Goal: Feedback & Contribution: Contribute content

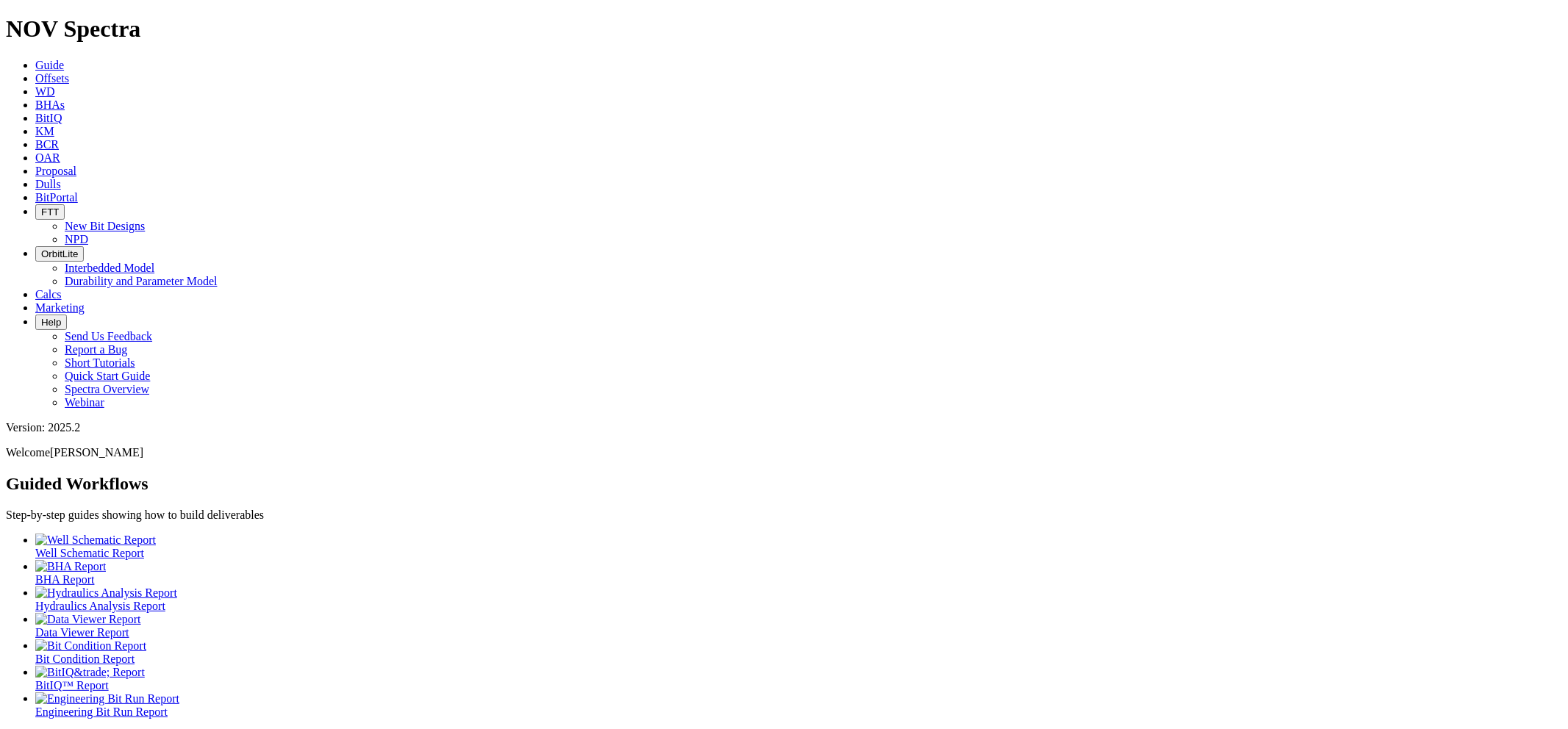
click at [61, 178] on span "Dulls" at bounding box center [48, 184] width 26 height 13
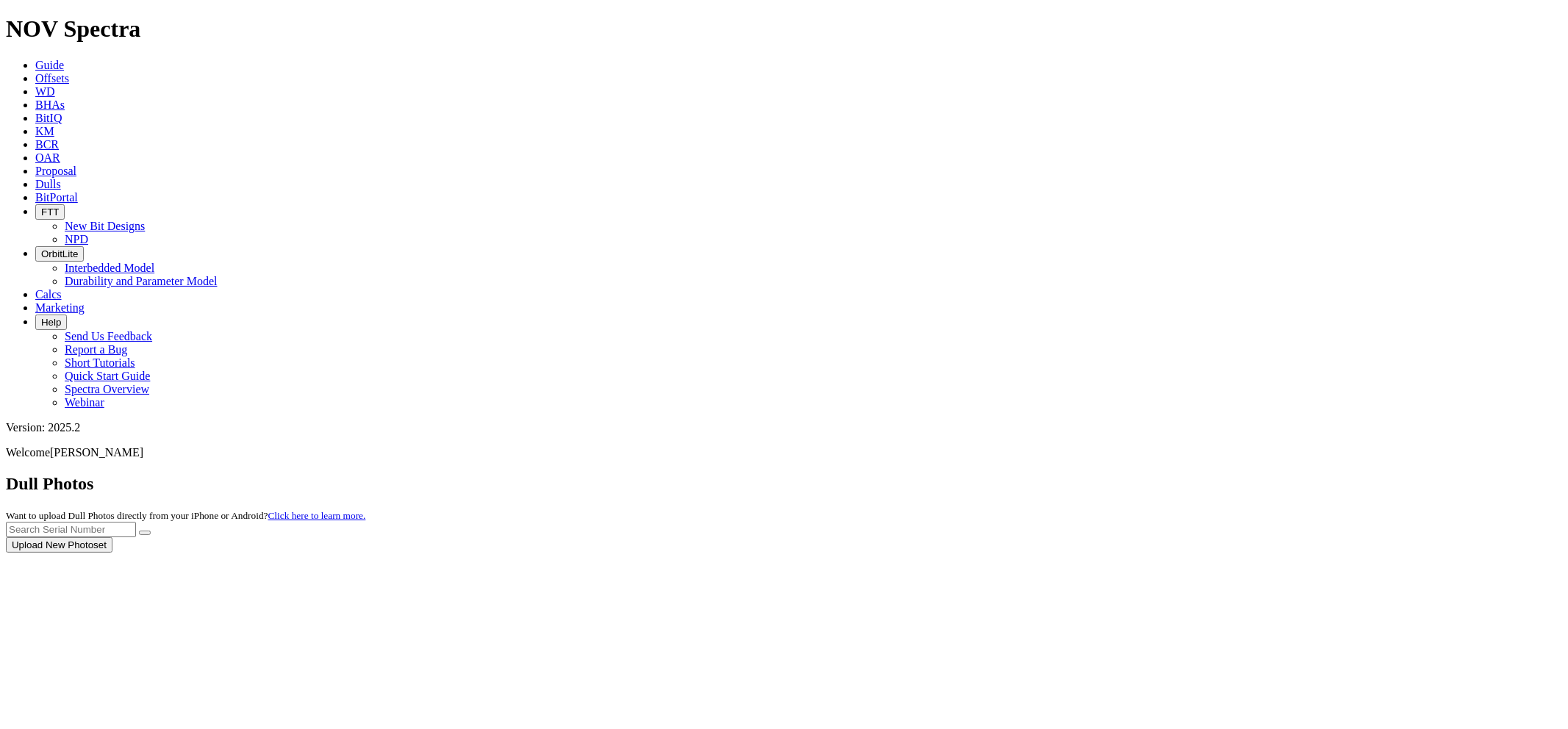
click at [1241, 553] on div at bounding box center [784, 553] width 1556 height 0
click at [1236, 553] on div at bounding box center [784, 553] width 1556 height 0
click at [1234, 553] on div at bounding box center [784, 553] width 1556 height 0
paste input "T284695"
click at [139, 531] on button "submit" at bounding box center [145, 533] width 12 height 4
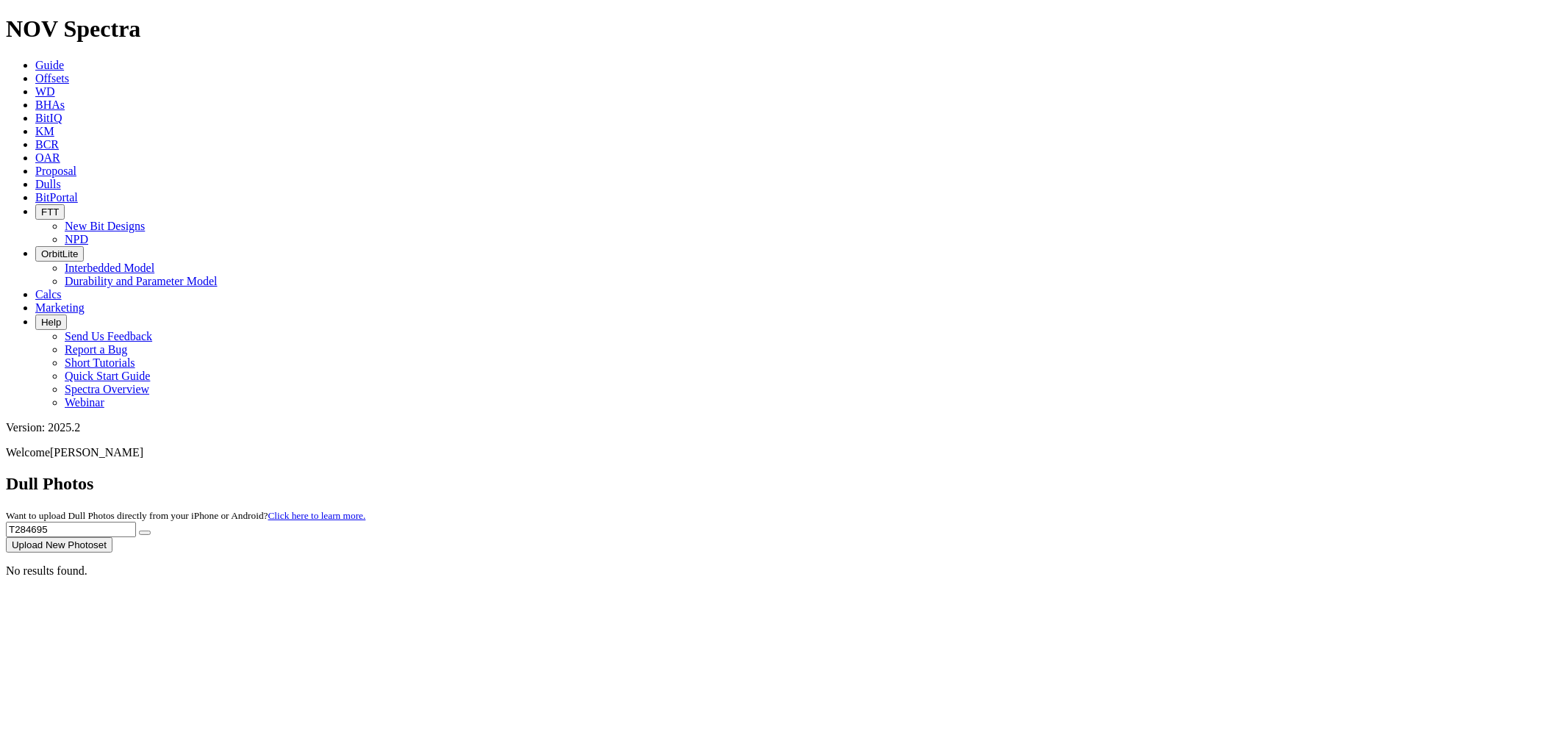
drag, startPoint x: 1285, startPoint y: 60, endPoint x: 1204, endPoint y: 59, distance: 81.0
click at [1204, 474] on div "Dull Photos Want to upload Dull Photos directly from your iPhone or Android? Cl…" at bounding box center [784, 514] width 1556 height 78
paste input "S318192"
type input "S318192"
click at [145, 533] on icon "submit" at bounding box center [145, 533] width 0 height 0
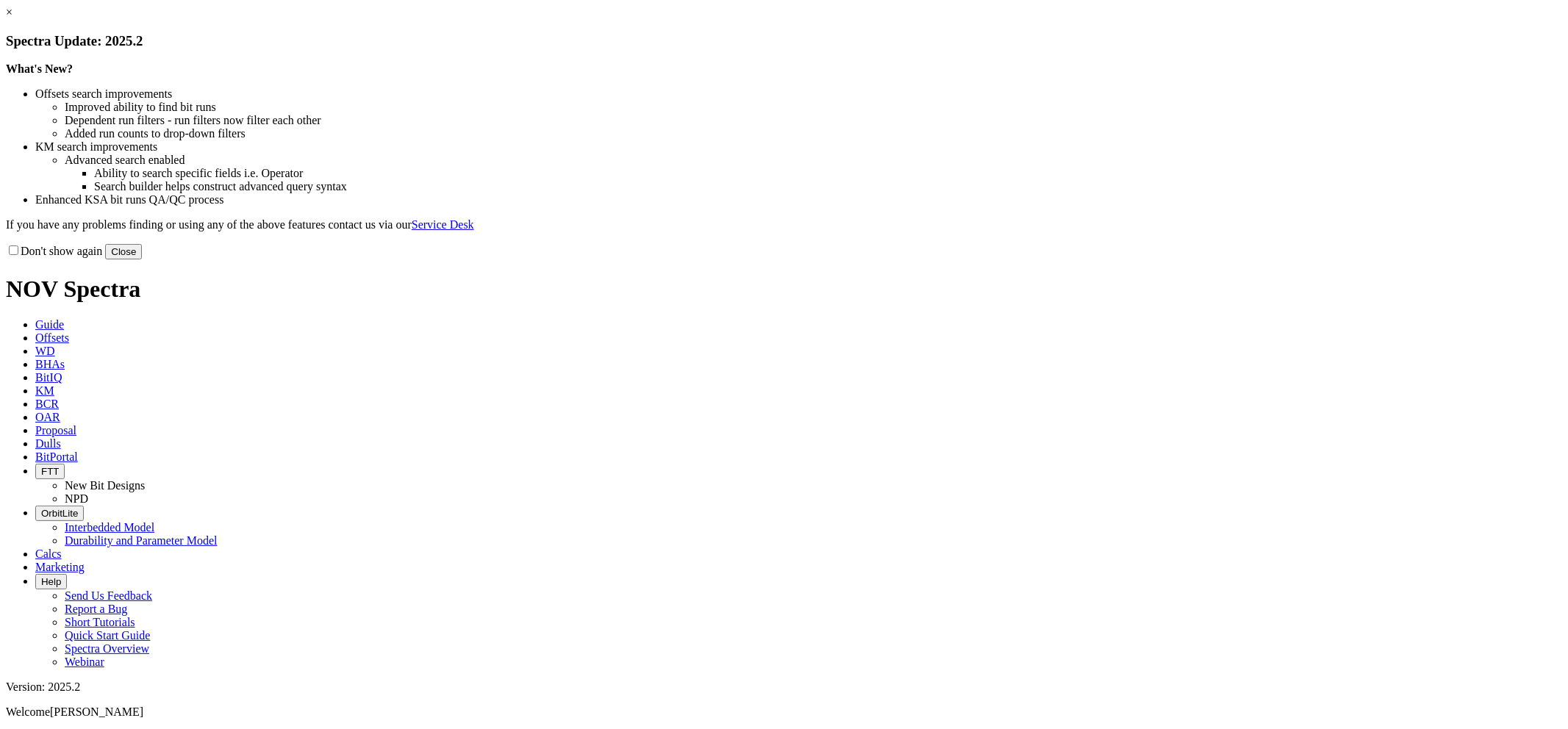
click at [142, 260] on button "Close" at bounding box center [124, 252] width 37 height 16
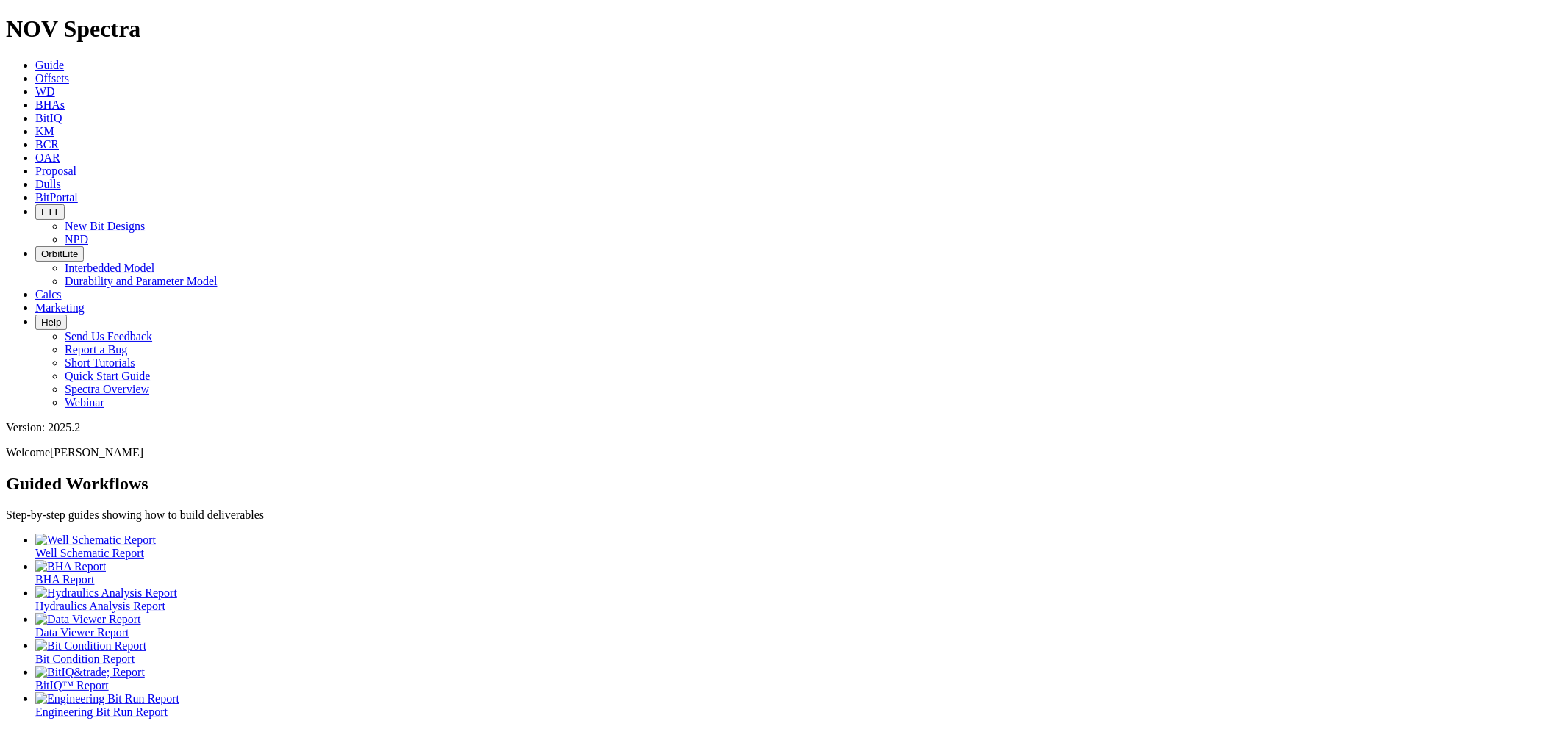
click at [36, 178] on icon at bounding box center [36, 184] width 0 height 13
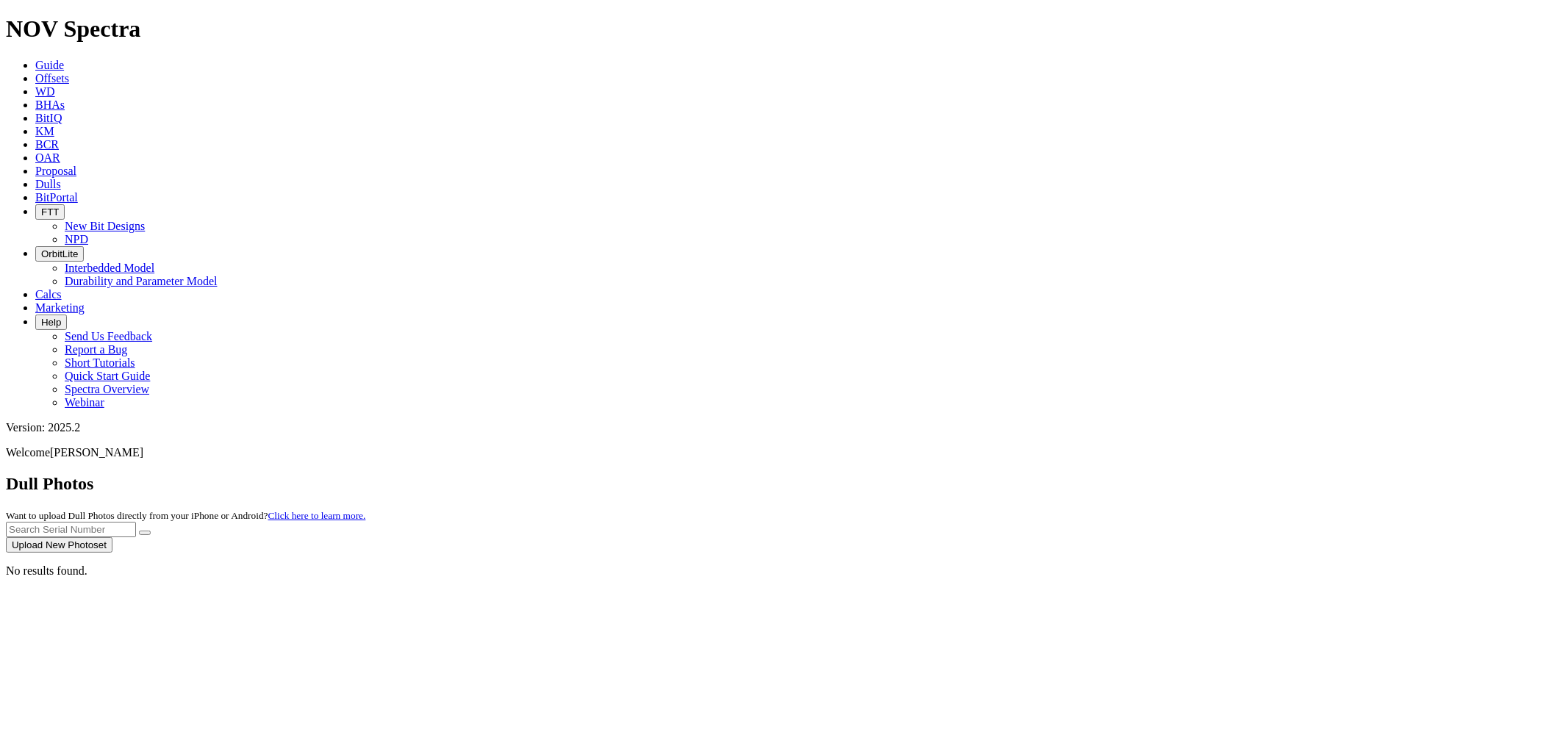
click at [136, 522] on input "text" at bounding box center [71, 529] width 130 height 16
paste input "T284695"
type input "T284695"
click at [139, 531] on button "submit" at bounding box center [145, 533] width 12 height 4
click at [112, 537] on button "Upload New Photoset" at bounding box center [59, 545] width 107 height 16
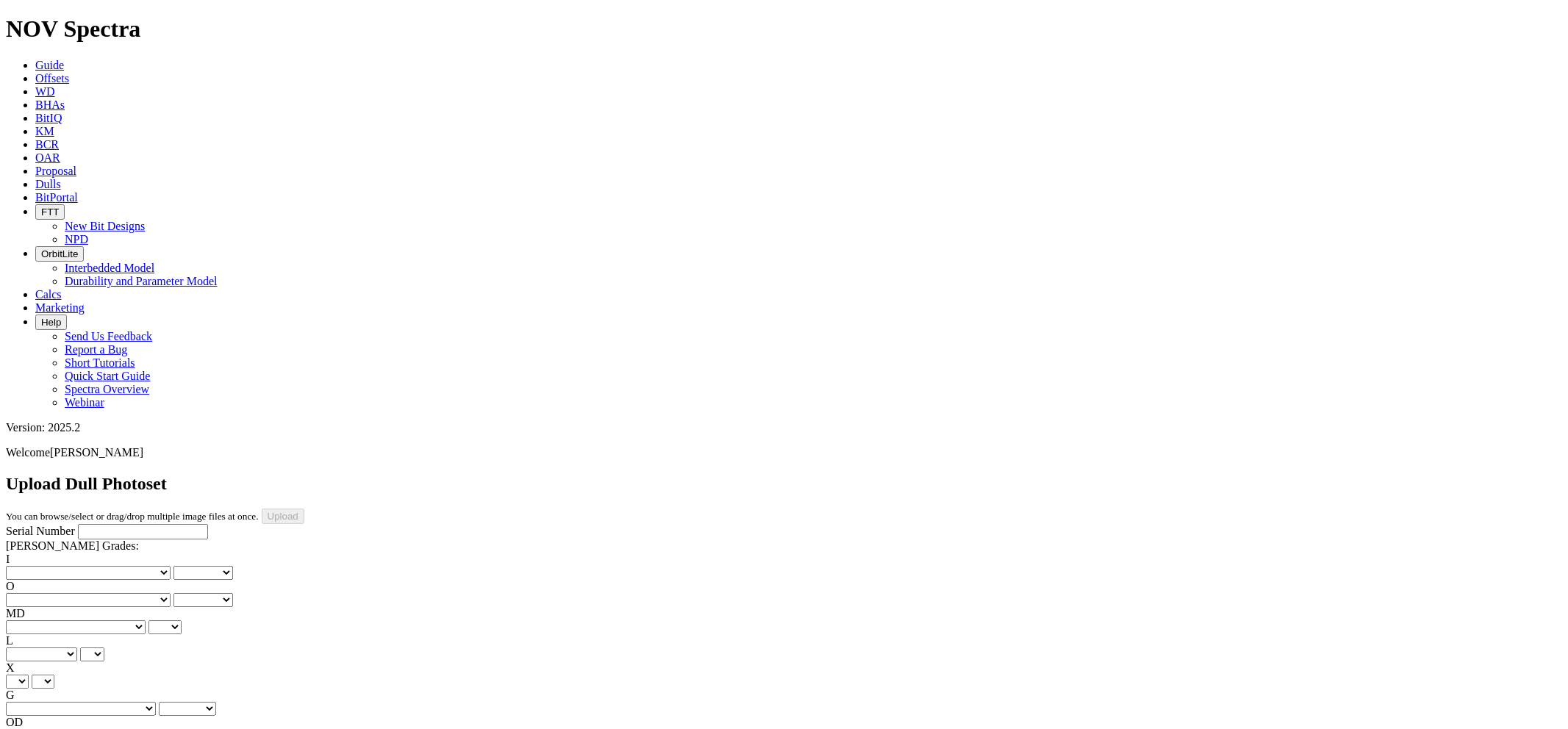
click at [36, 178] on icon at bounding box center [36, 184] width 0 height 13
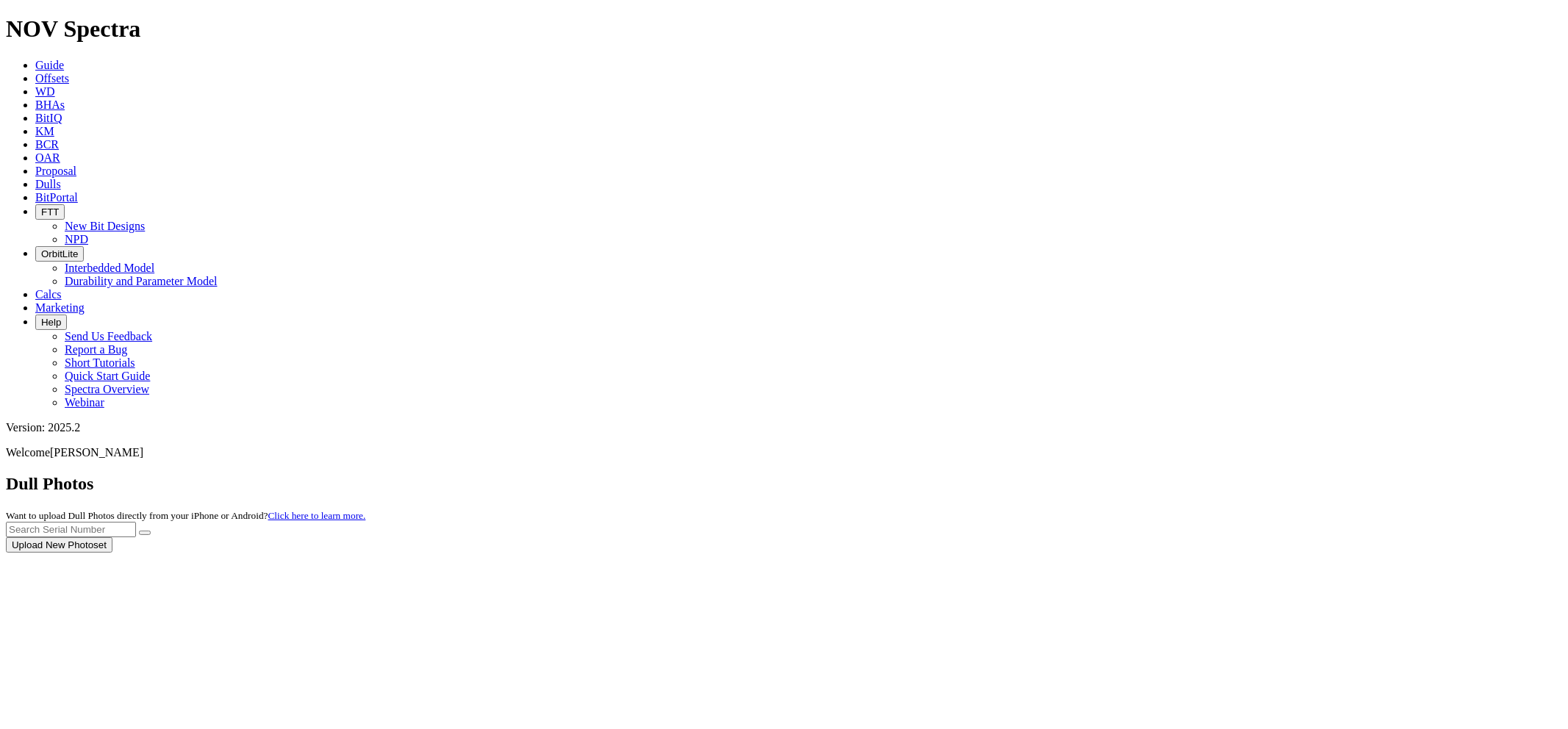
click at [1239, 553] on div at bounding box center [784, 553] width 1556 height 0
click at [1241, 553] on div at bounding box center [784, 553] width 1556 height 0
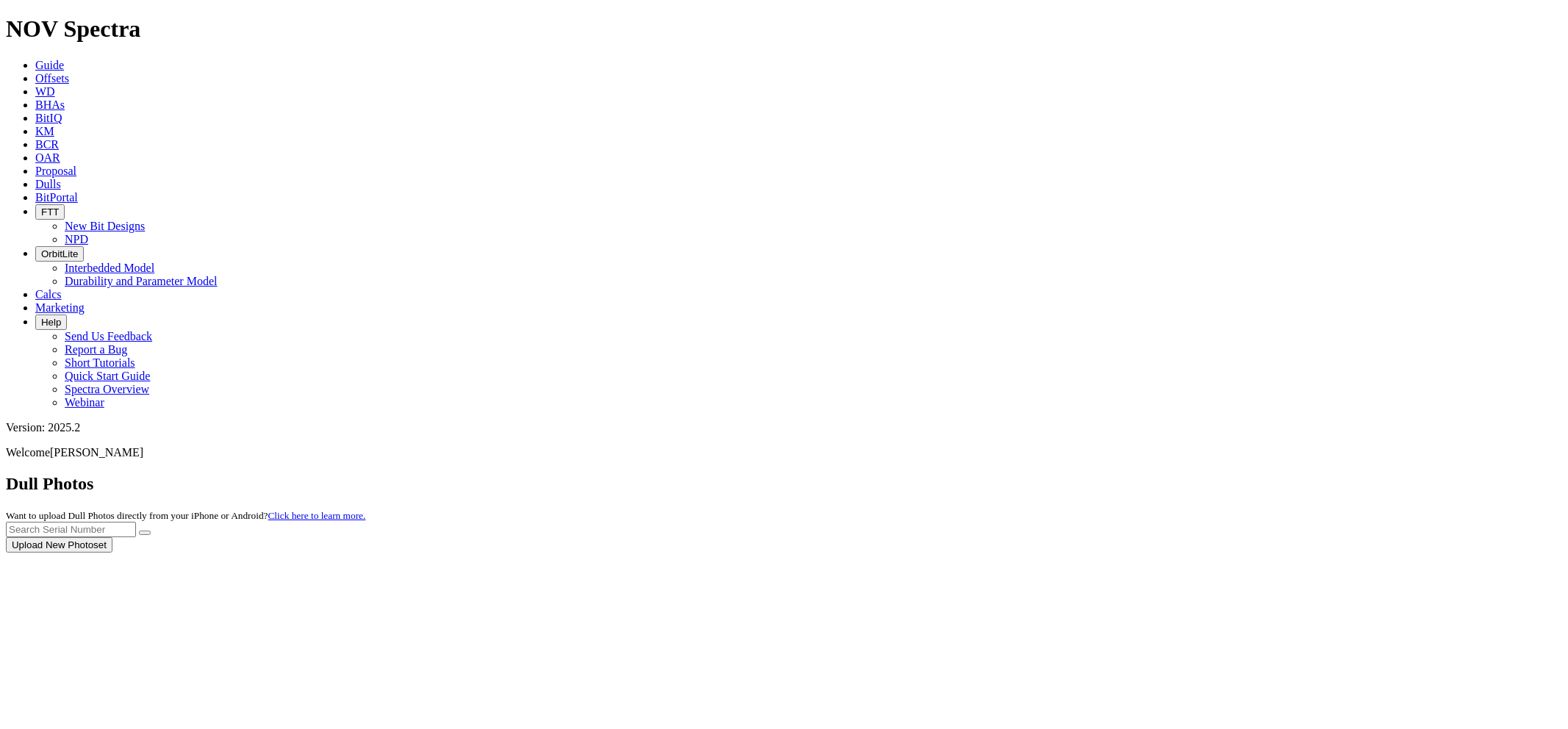
click at [1396, 553] on div at bounding box center [784, 553] width 1556 height 0
click at [1254, 553] on div at bounding box center [784, 553] width 1556 height 0
click at [136, 522] on input "text" at bounding box center [71, 529] width 130 height 16
paste input "S278967"
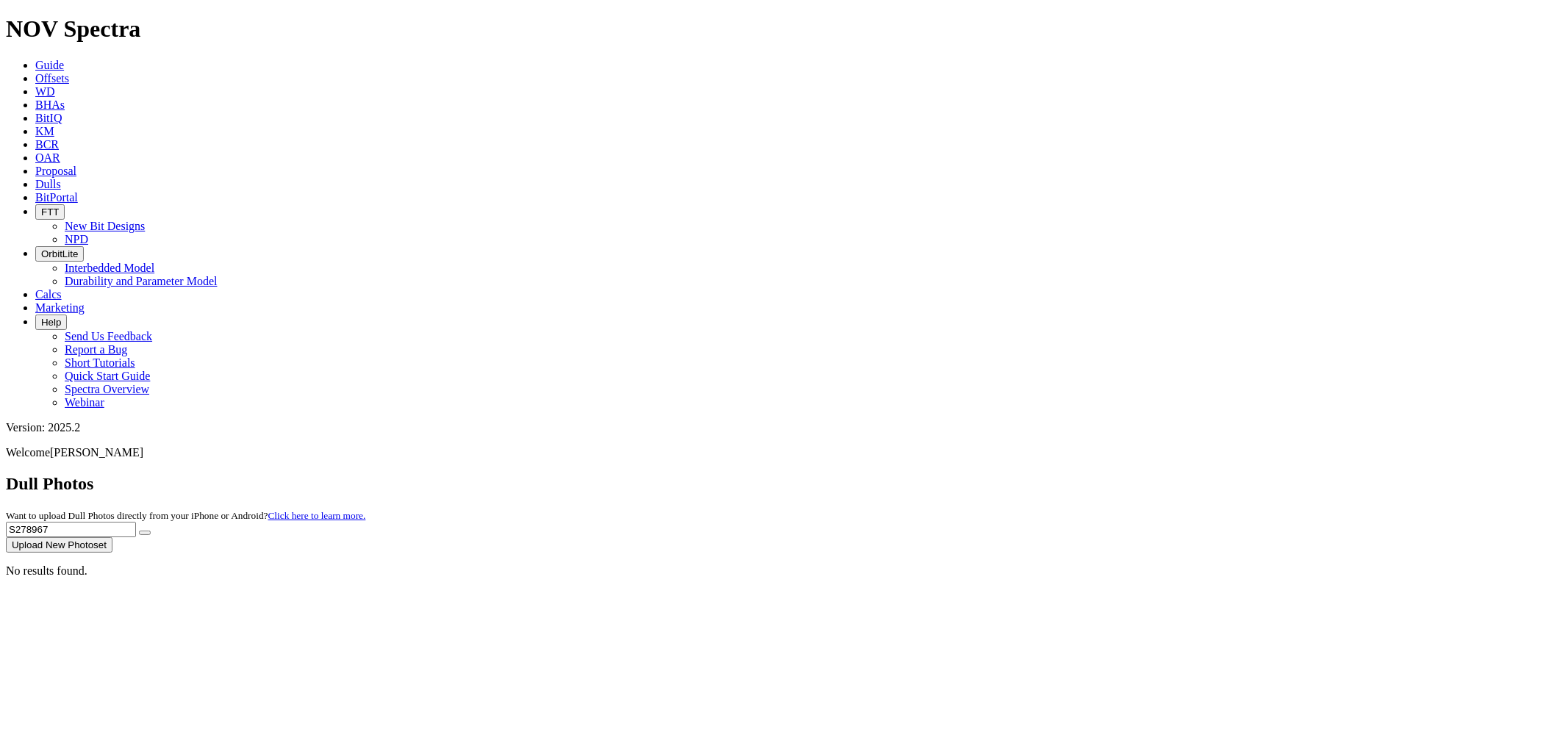
click at [139, 531] on button "submit" at bounding box center [145, 533] width 12 height 4
click at [136, 522] on input "S278967" at bounding box center [71, 529] width 130 height 16
click at [139, 531] on button "submit" at bounding box center [145, 533] width 12 height 4
click at [136, 522] on input "S278967" at bounding box center [71, 529] width 130 height 16
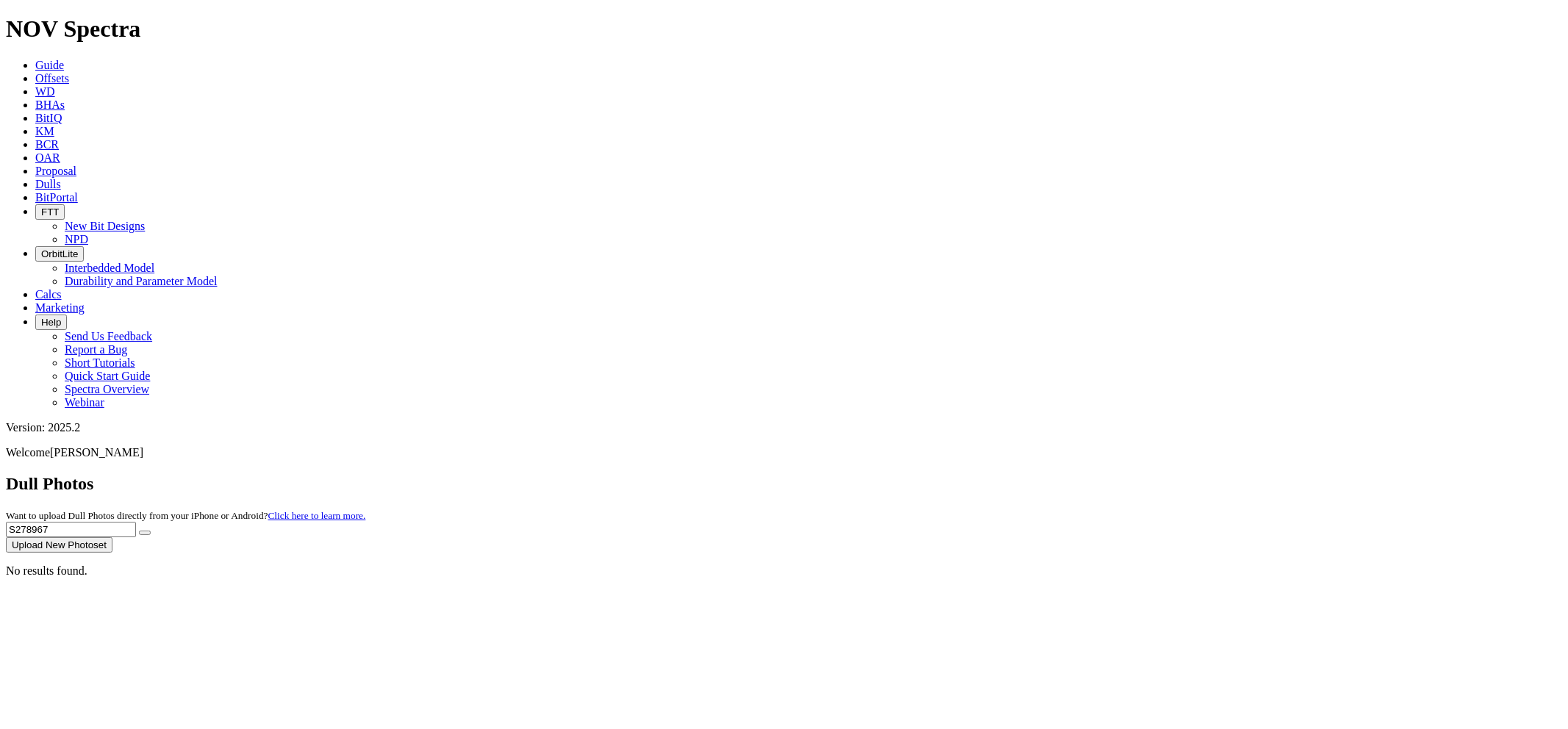
drag, startPoint x: 1259, startPoint y: 66, endPoint x: 1236, endPoint y: 70, distance: 23.3
click at [136, 522] on input "S278967" at bounding box center [71, 529] width 130 height 16
paste input "T284695"
click at [139, 531] on button "submit" at bounding box center [145, 533] width 12 height 4
click at [145, 533] on icon "submit" at bounding box center [145, 533] width 0 height 0
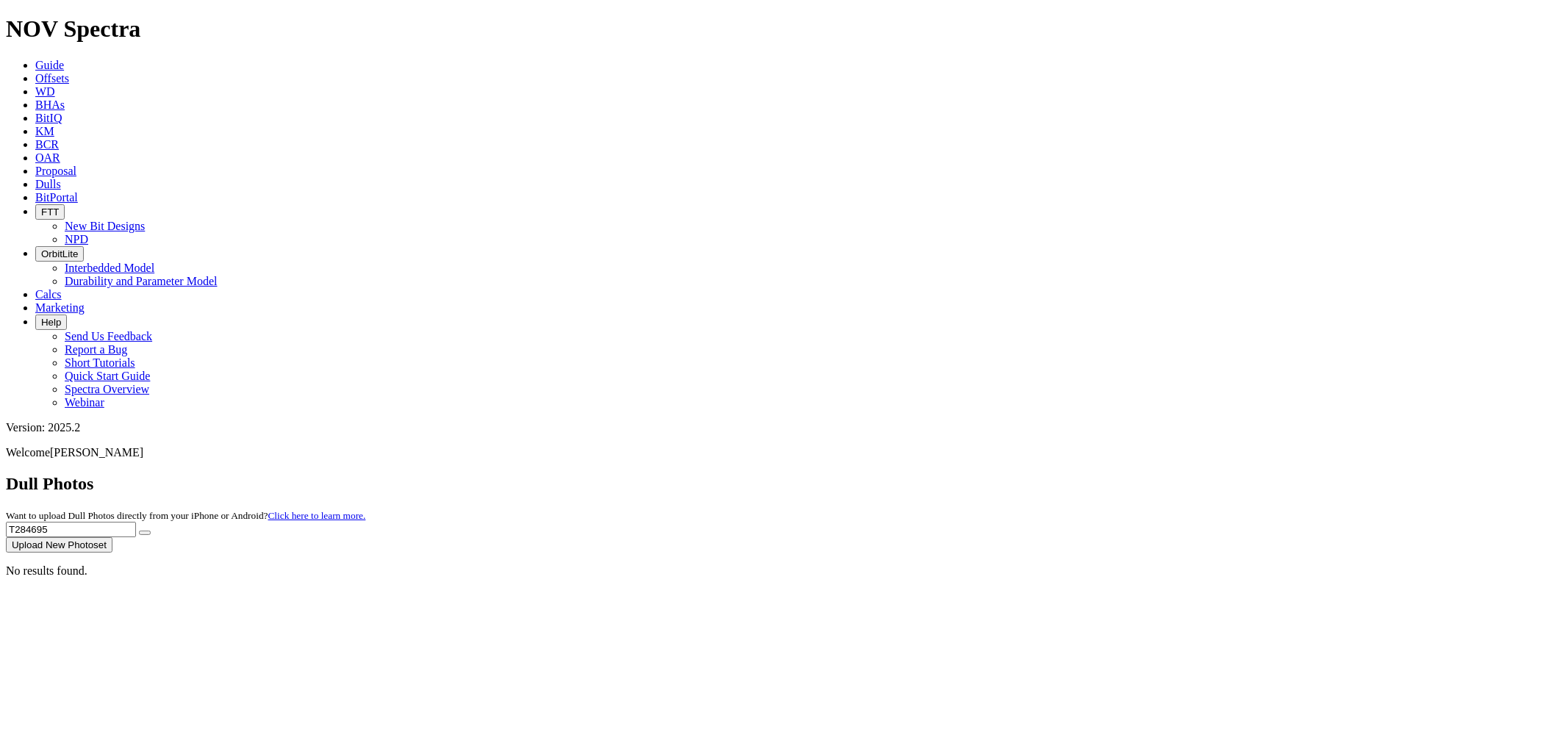
click at [145, 533] on icon "submit" at bounding box center [145, 533] width 0 height 0
click at [1401, 66] on body "Spectra is built to be used with Google Chrome. Please switch browsers. NOV Spe…" at bounding box center [784, 283] width 1556 height 537
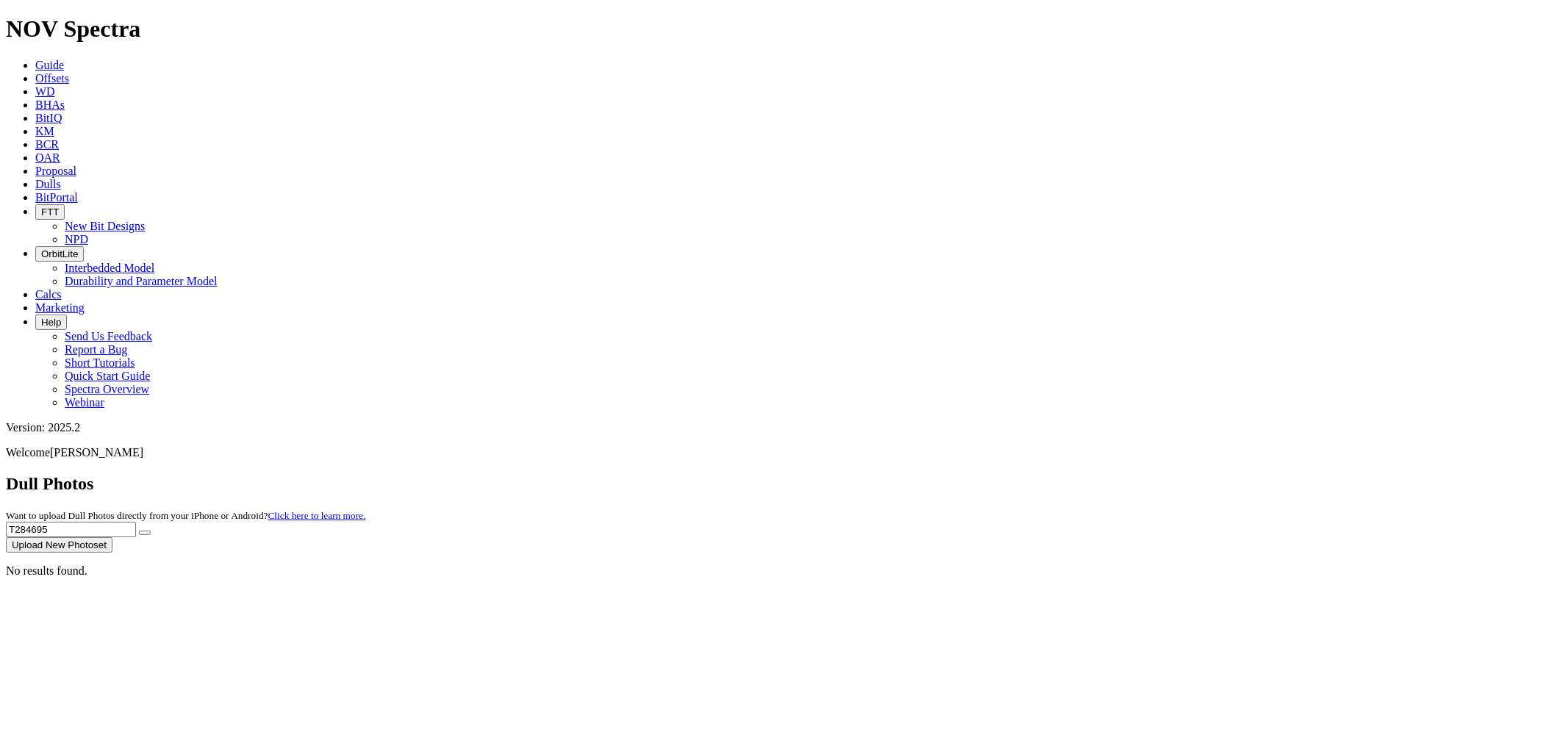
drag, startPoint x: 1268, startPoint y: 61, endPoint x: 1219, endPoint y: 59, distance: 49.0
click at [1165, 474] on div "Dull Photos Want to upload Dull Photos directly from your iPhone or Android? Cl…" at bounding box center [784, 514] width 1556 height 78
paste input "S319984"
type input "S319984"
click at [139, 531] on button "submit" at bounding box center [145, 533] width 12 height 4
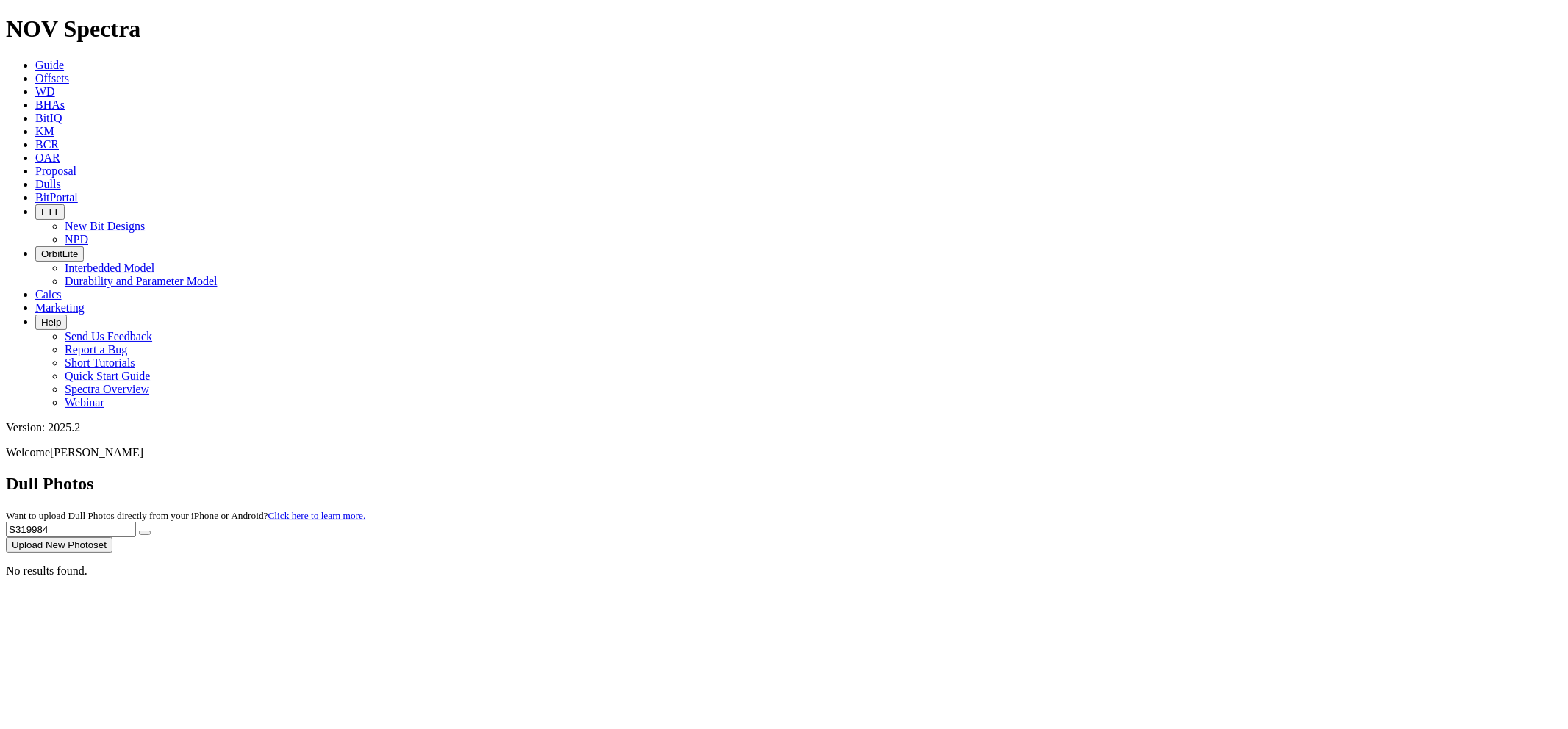
click at [139, 531] on button "submit" at bounding box center [145, 533] width 12 height 4
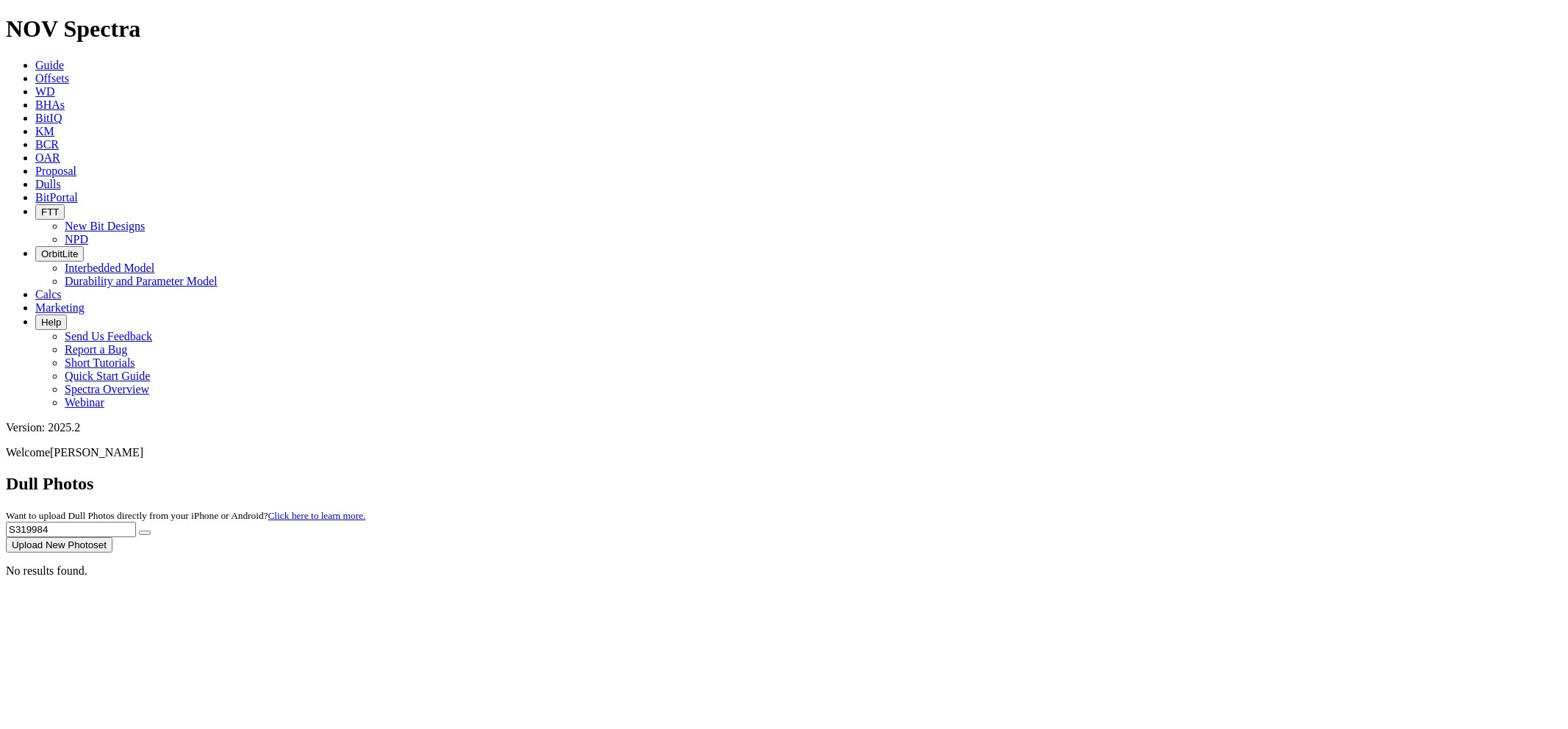
click at [139, 531] on button "submit" at bounding box center [145, 533] width 12 height 4
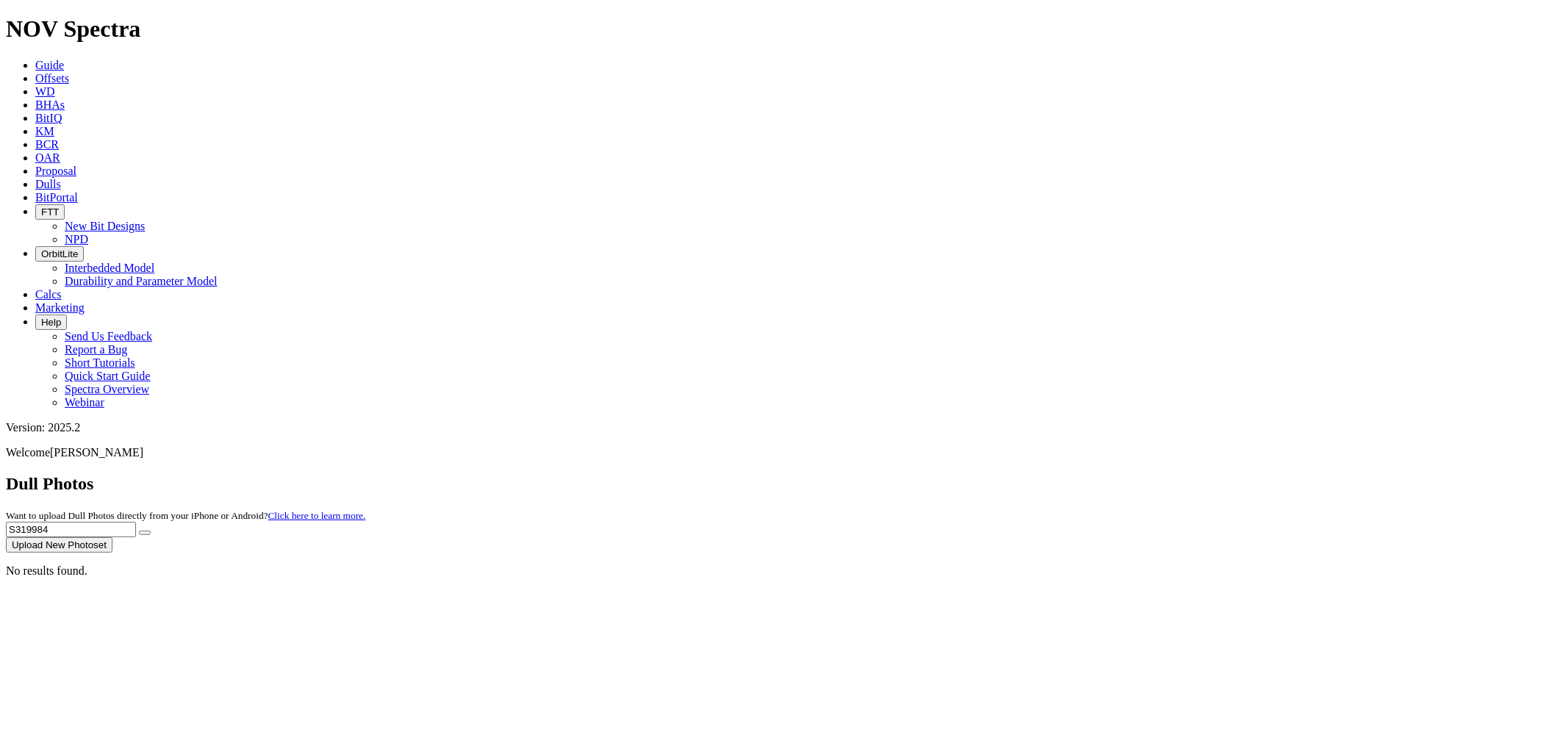
click at [139, 531] on button "submit" at bounding box center [145, 533] width 12 height 4
click at [36, 178] on icon at bounding box center [36, 184] width 0 height 13
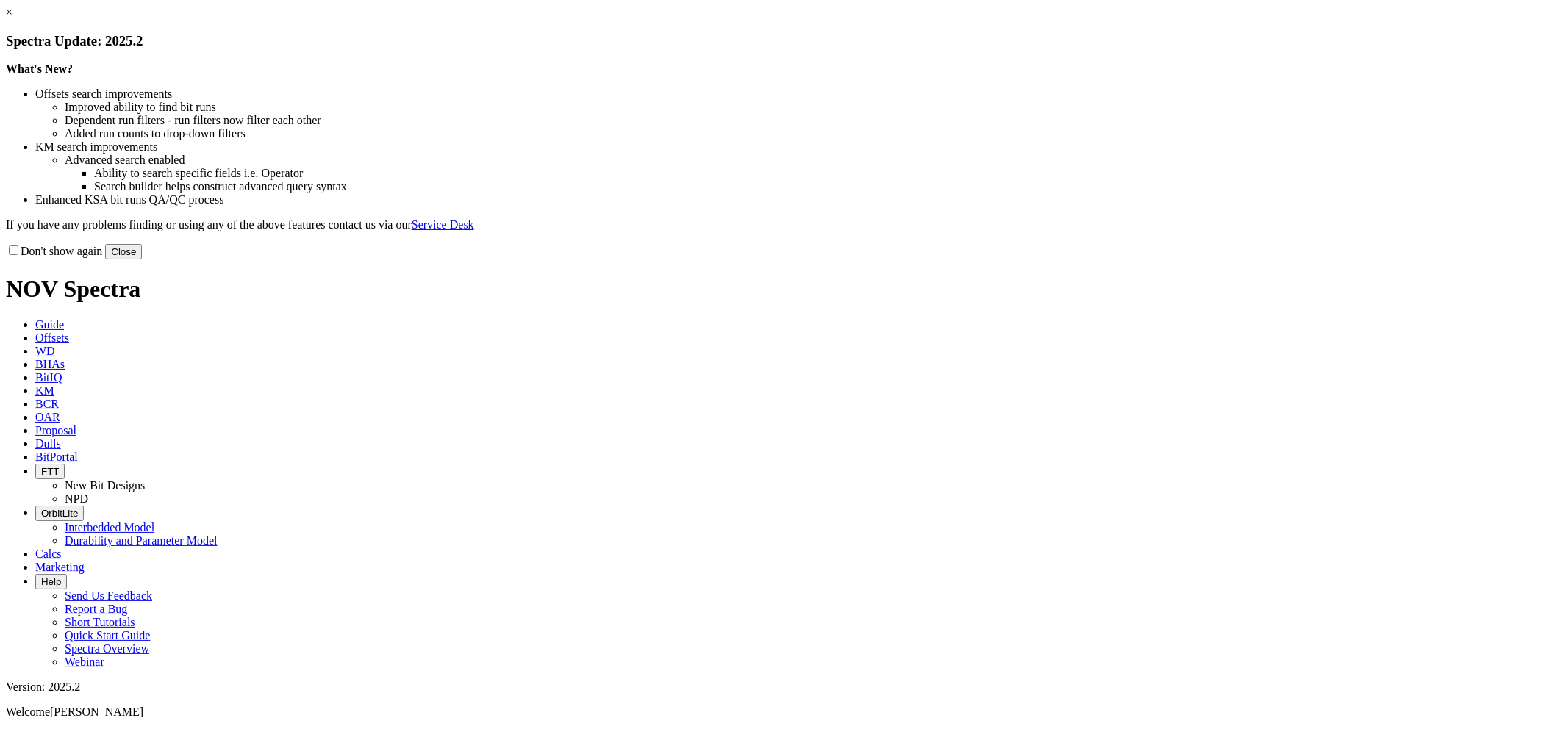
click at [13, 19] on link "×" at bounding box center [9, 12] width 7 height 13
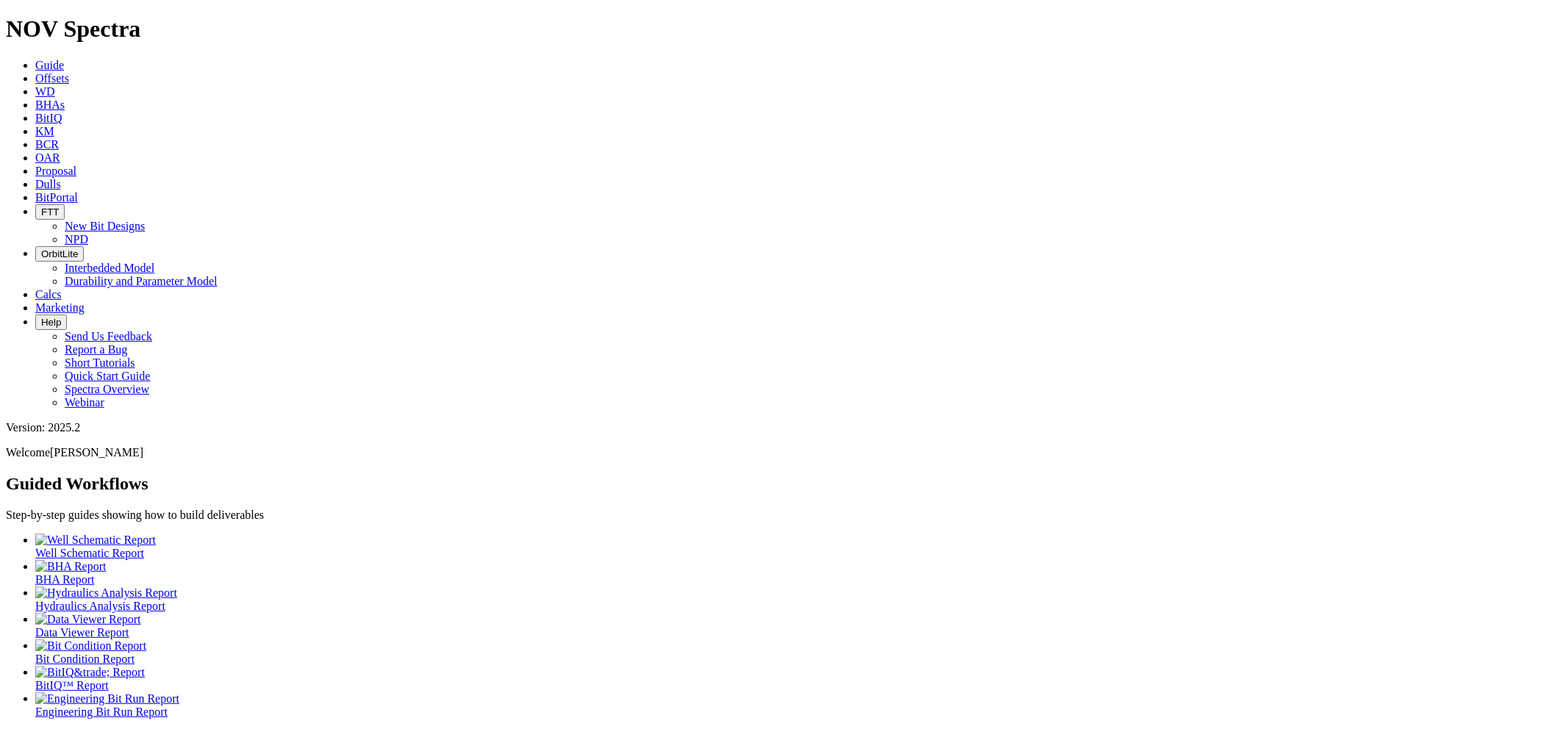
click at [61, 178] on link "Dulls" at bounding box center [48, 184] width 26 height 13
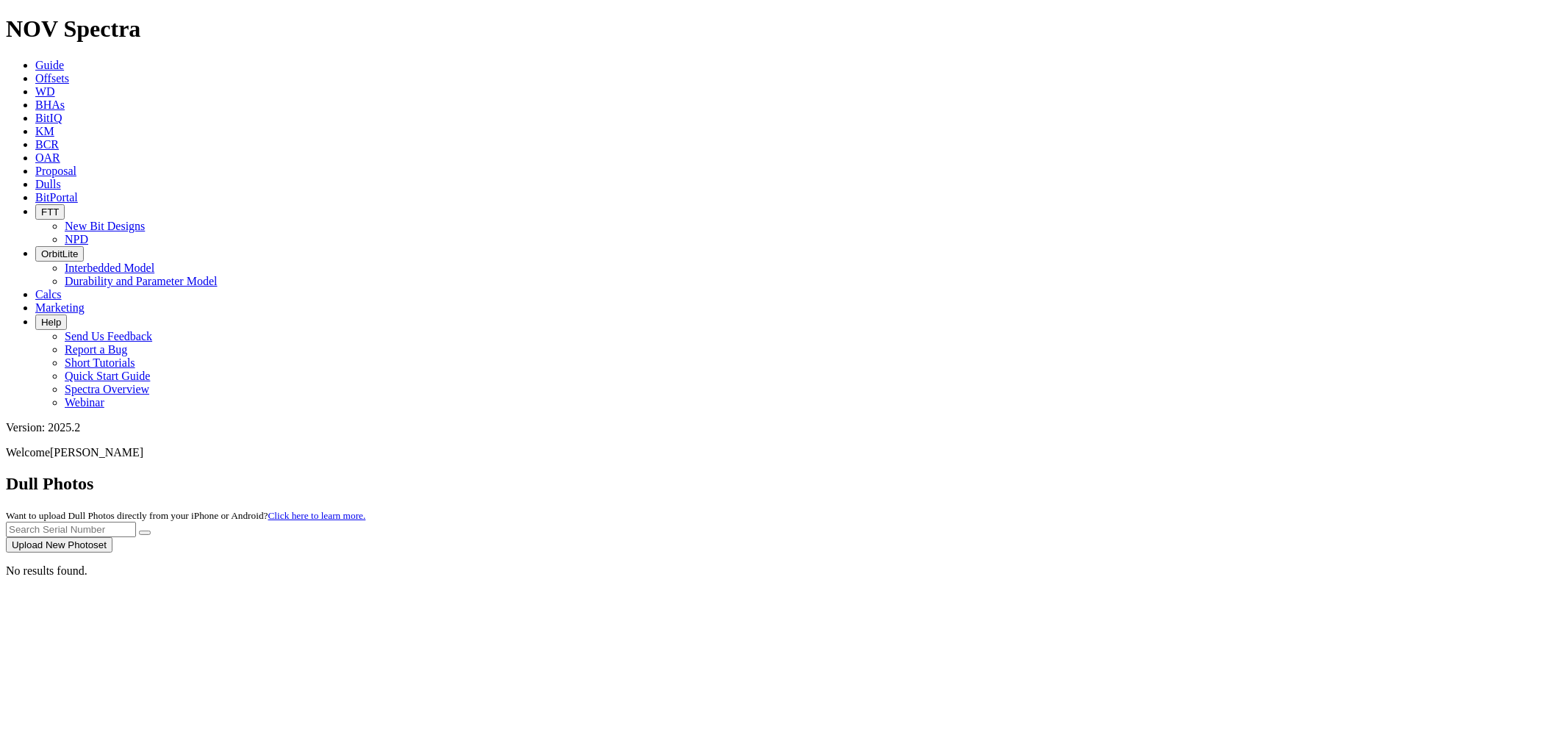
click at [136, 522] on input "text" at bounding box center [71, 529] width 130 height 16
paste input "T284695"
type input "T284695"
click at [139, 531] on button "submit" at bounding box center [145, 533] width 12 height 4
click at [145, 533] on icon "submit" at bounding box center [145, 533] width 0 height 0
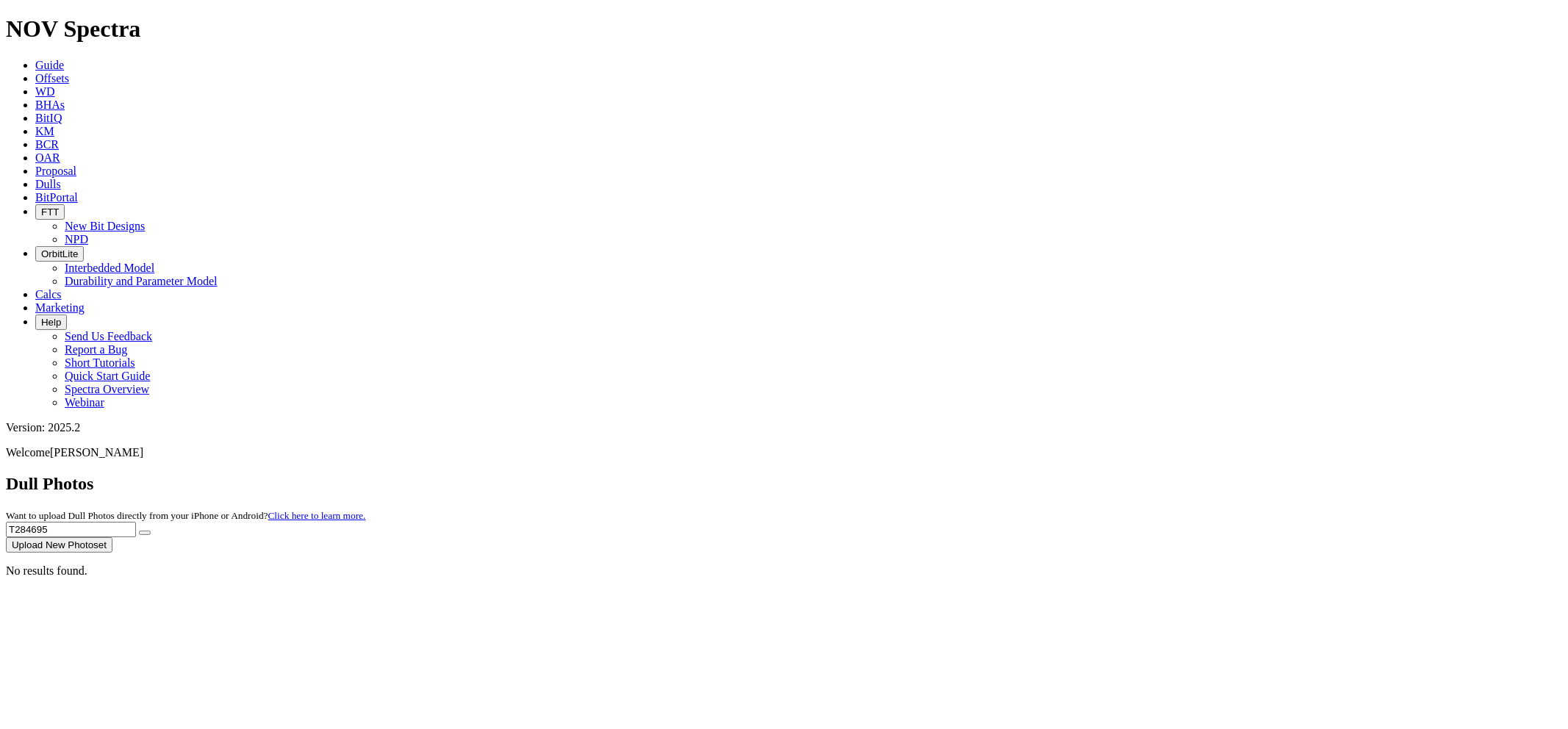
click at [145, 533] on icon "submit" at bounding box center [145, 533] width 0 height 0
click at [151, 531] on button "submit" at bounding box center [145, 533] width 12 height 4
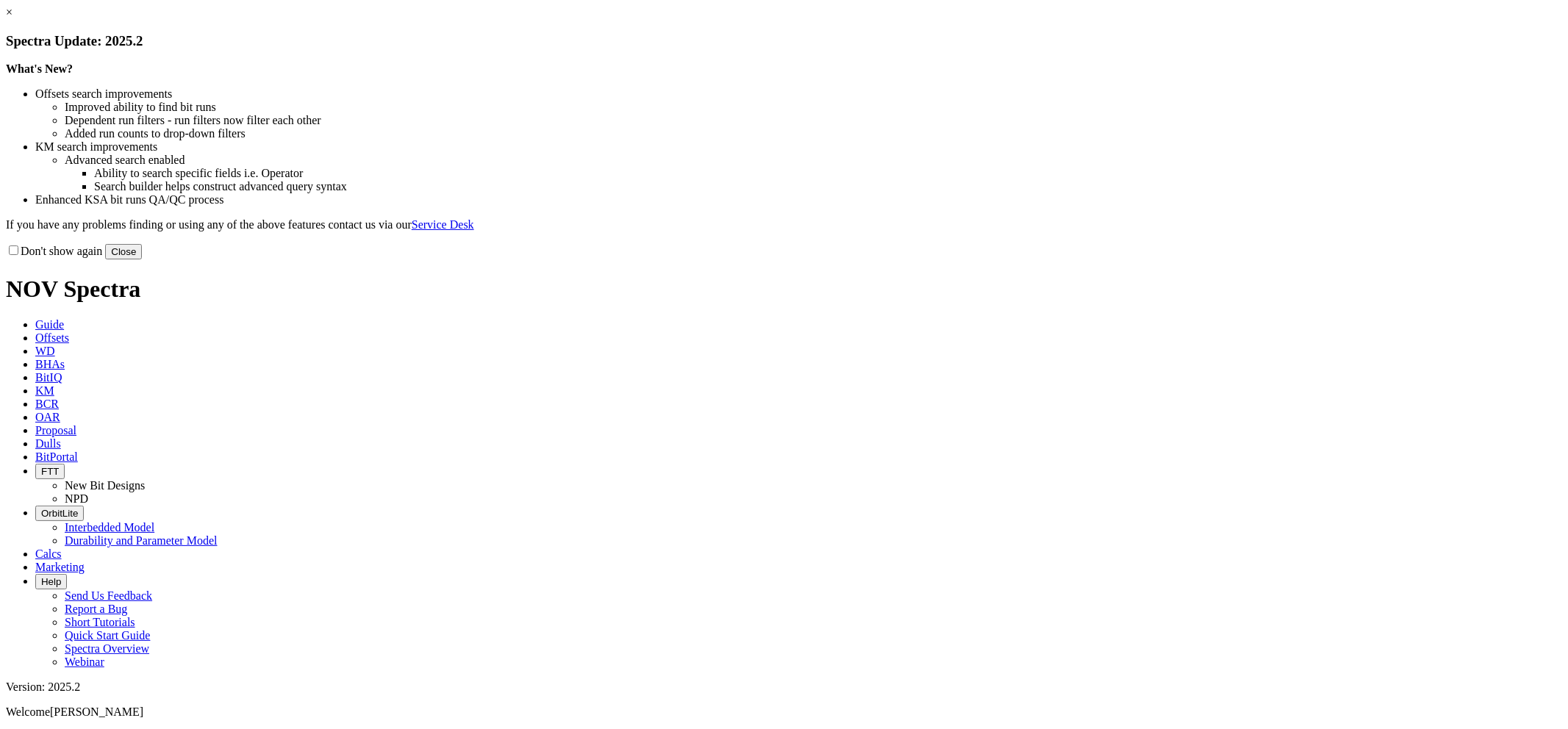
click at [13, 19] on link "×" at bounding box center [9, 12] width 7 height 13
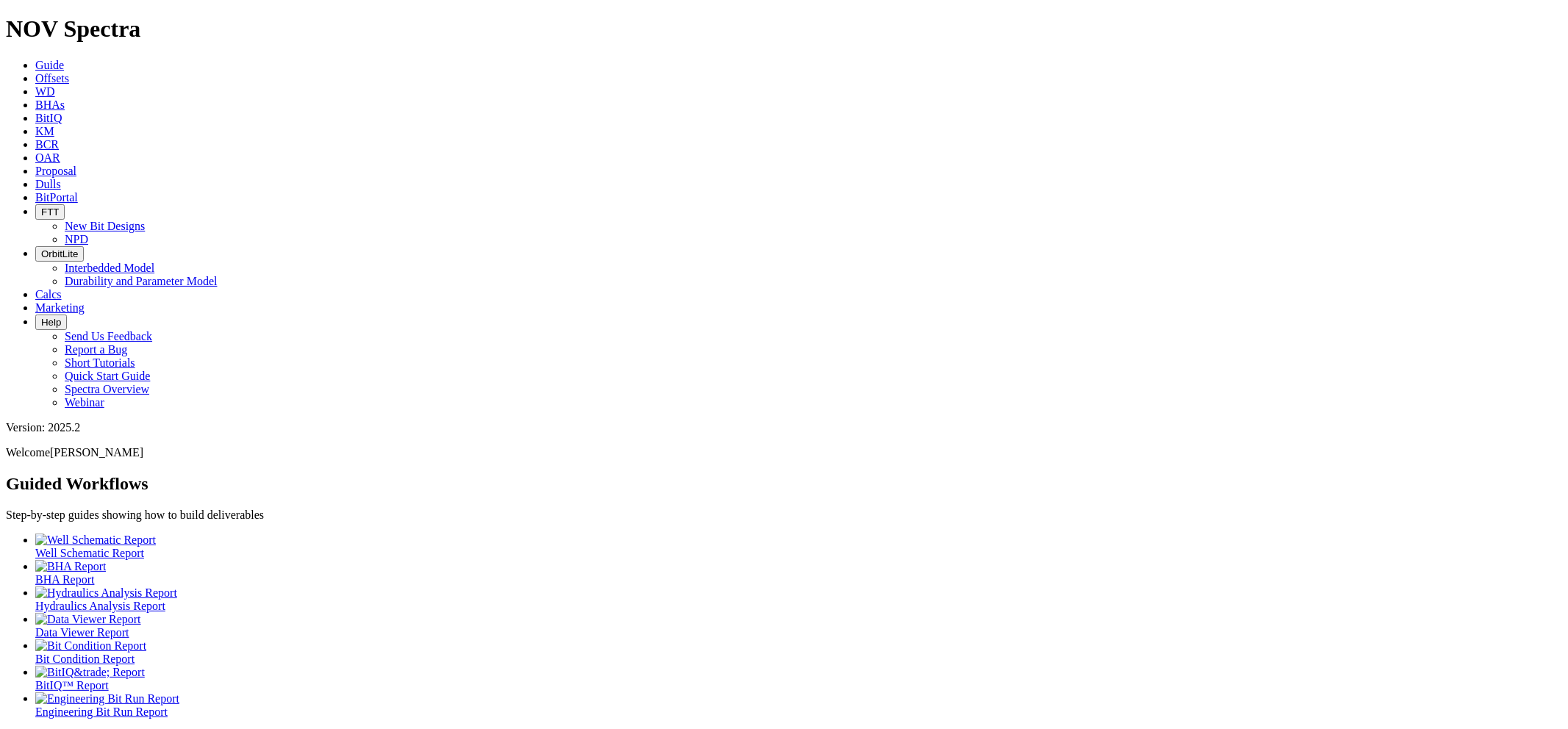
click at [61, 178] on span "Dulls" at bounding box center [48, 184] width 26 height 13
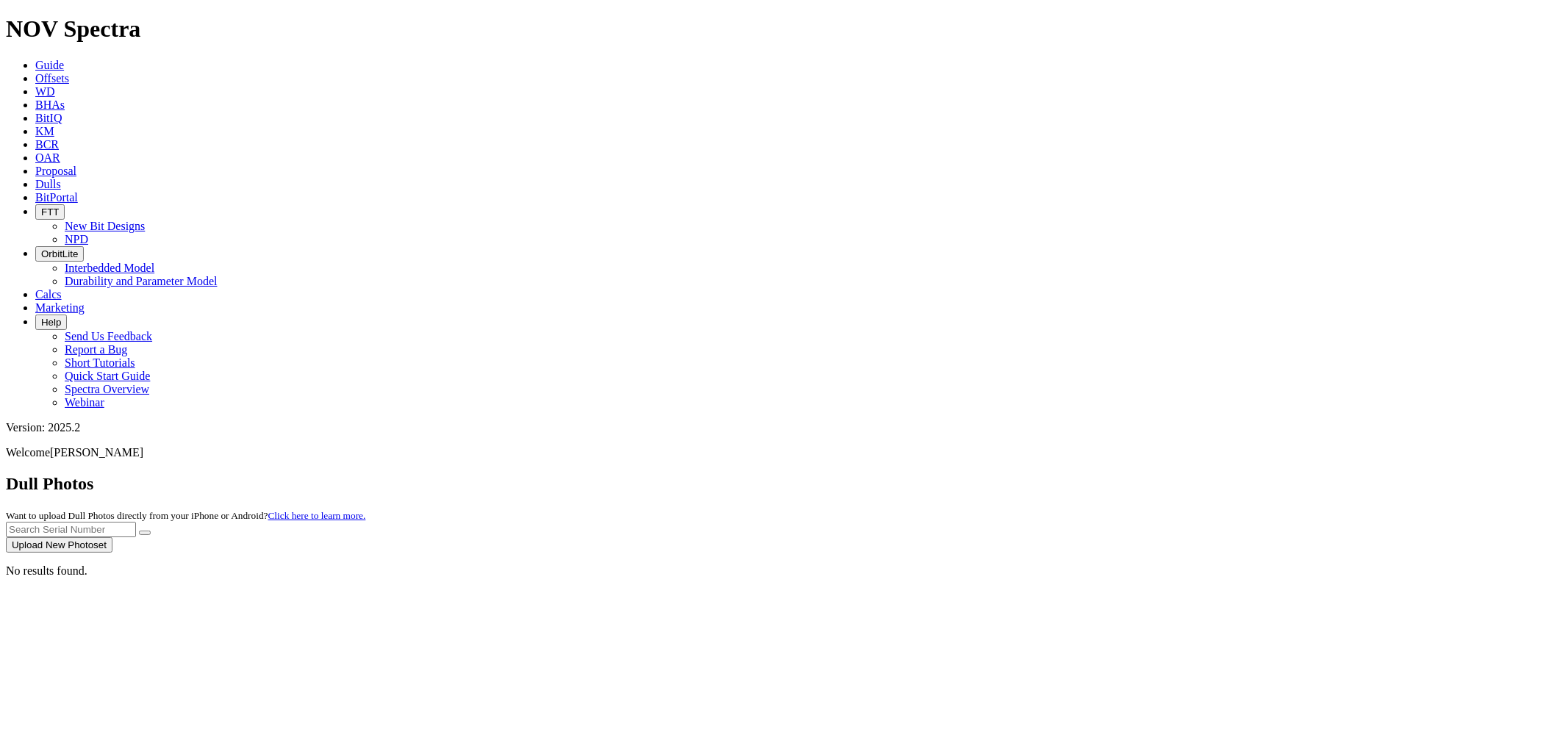
click at [136, 522] on input "text" at bounding box center [71, 529] width 130 height 16
type input "S318188"
click at [139, 531] on button "submit" at bounding box center [145, 533] width 12 height 4
click at [151, 531] on button "submit" at bounding box center [145, 533] width 12 height 4
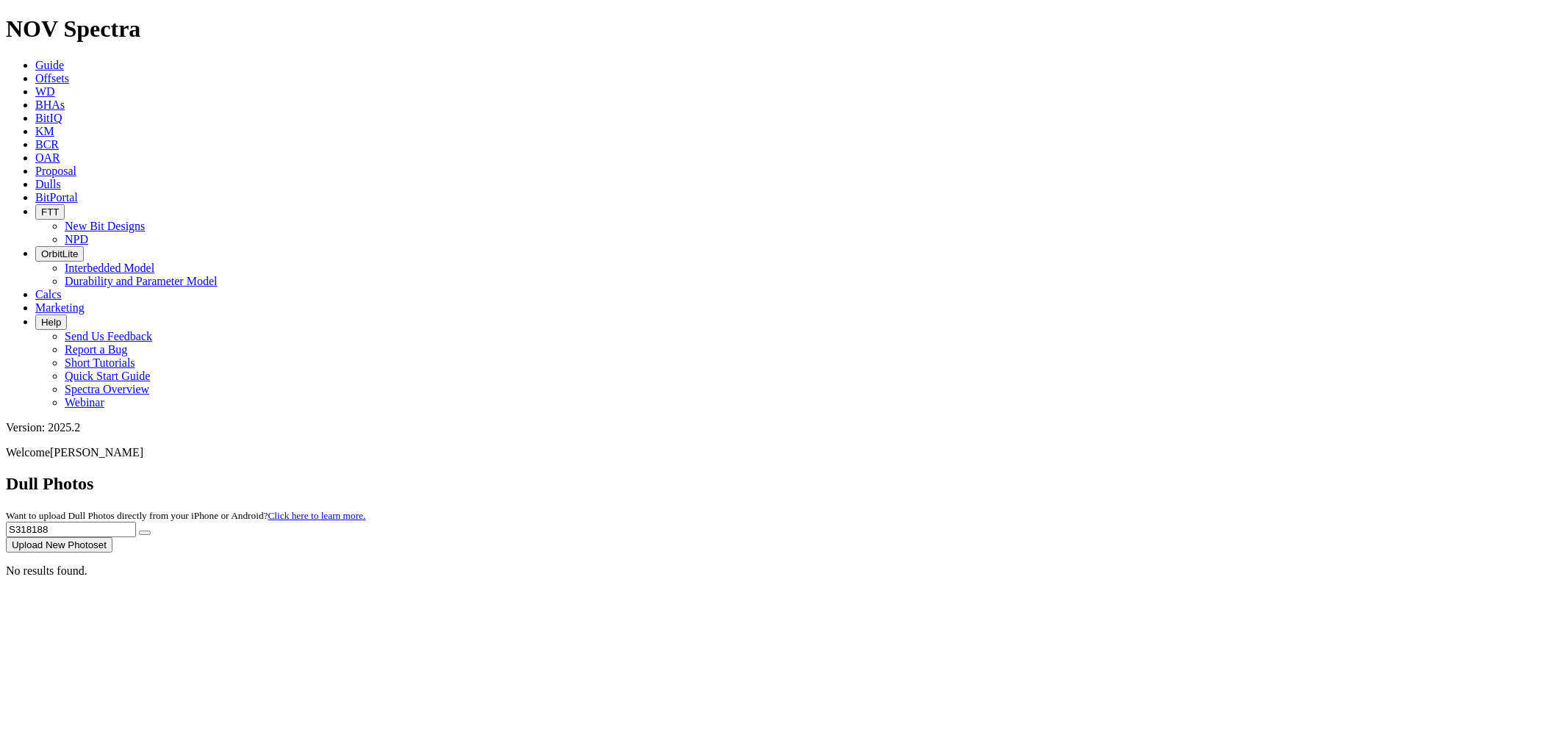
click at [151, 531] on button "submit" at bounding box center [145, 533] width 12 height 4
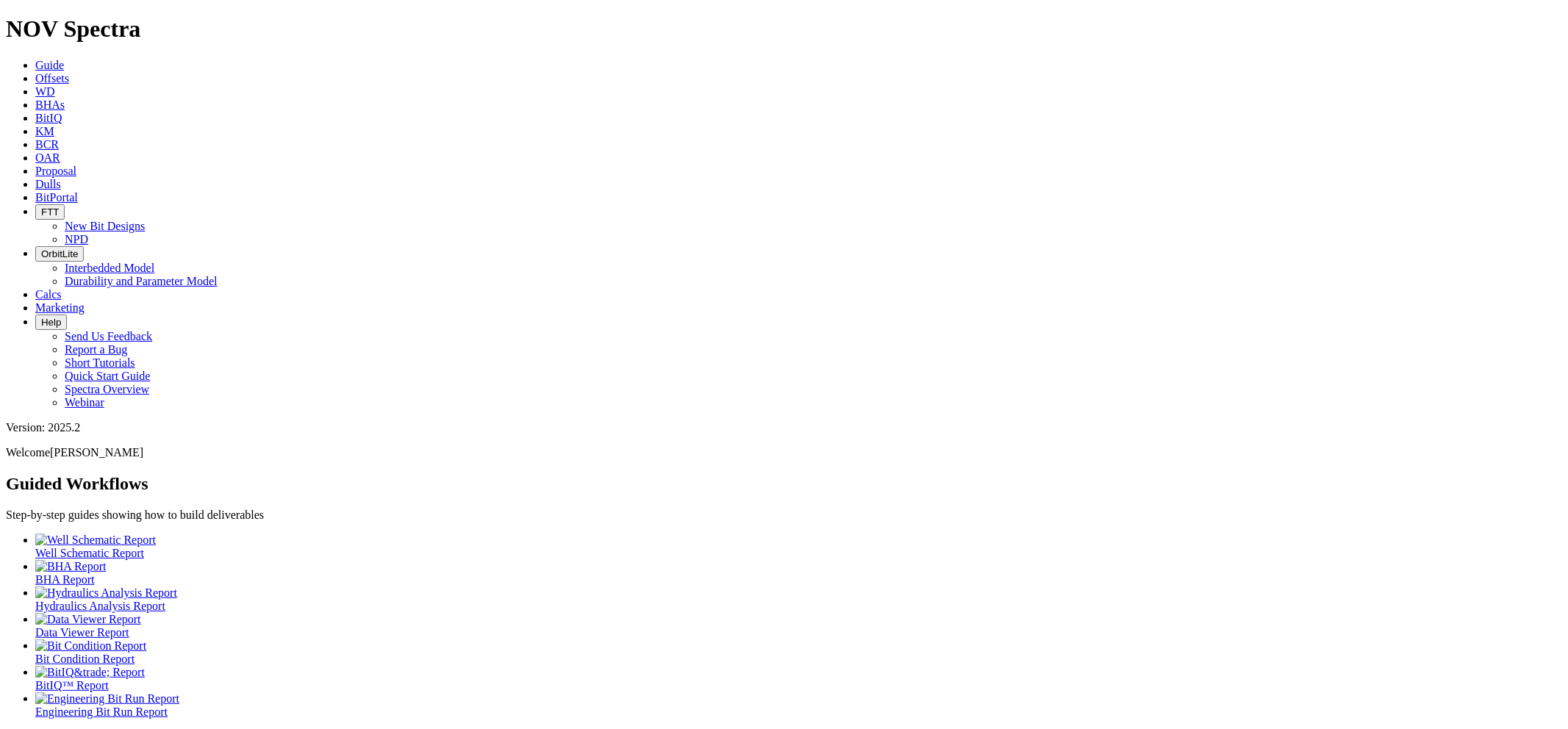
click at [61, 178] on span "Dulls" at bounding box center [48, 184] width 26 height 13
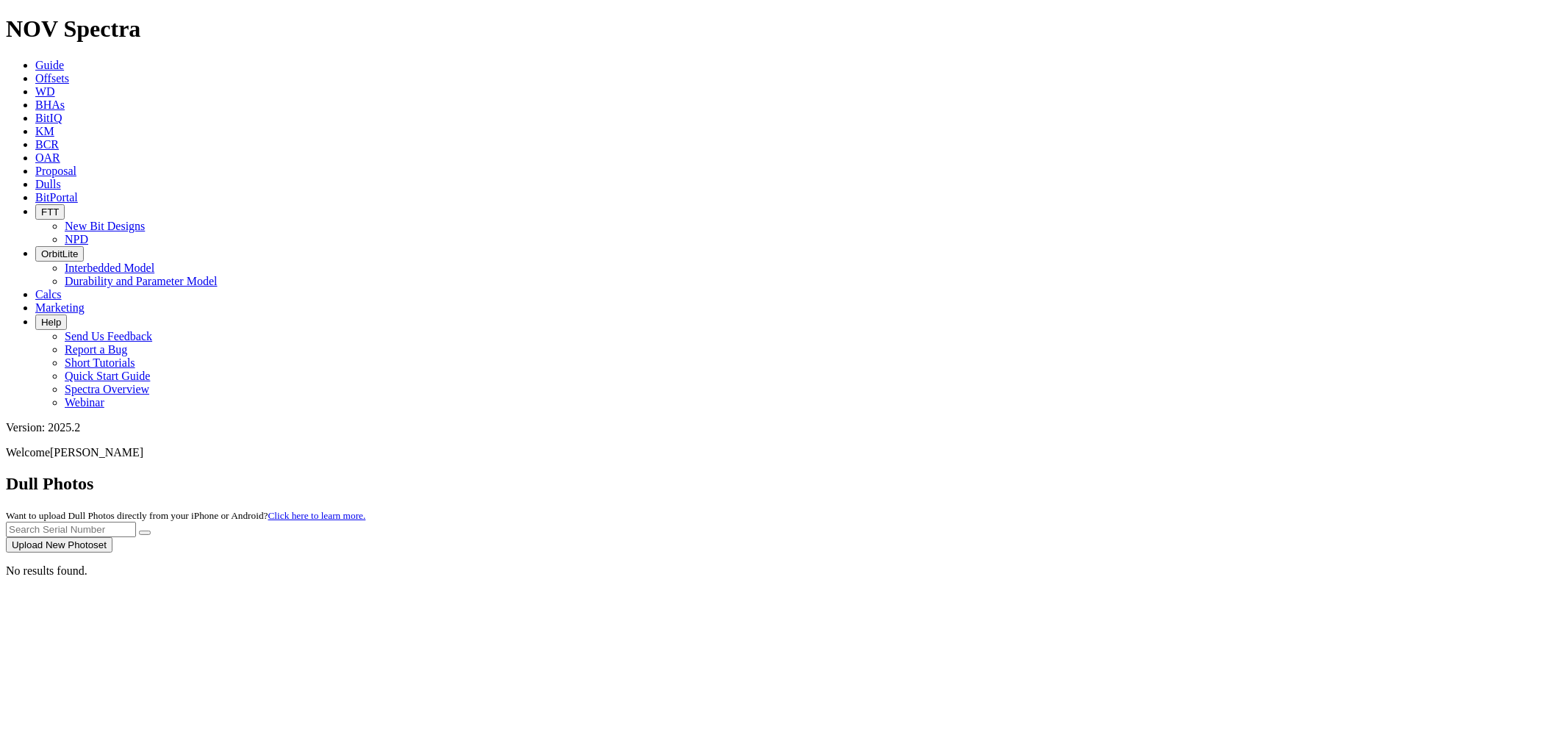
paste input "S318192"
type input "S318192"
click at [145, 533] on icon "submit" at bounding box center [145, 533] width 0 height 0
click at [112, 537] on button "Upload New Photoset" at bounding box center [59, 545] width 107 height 16
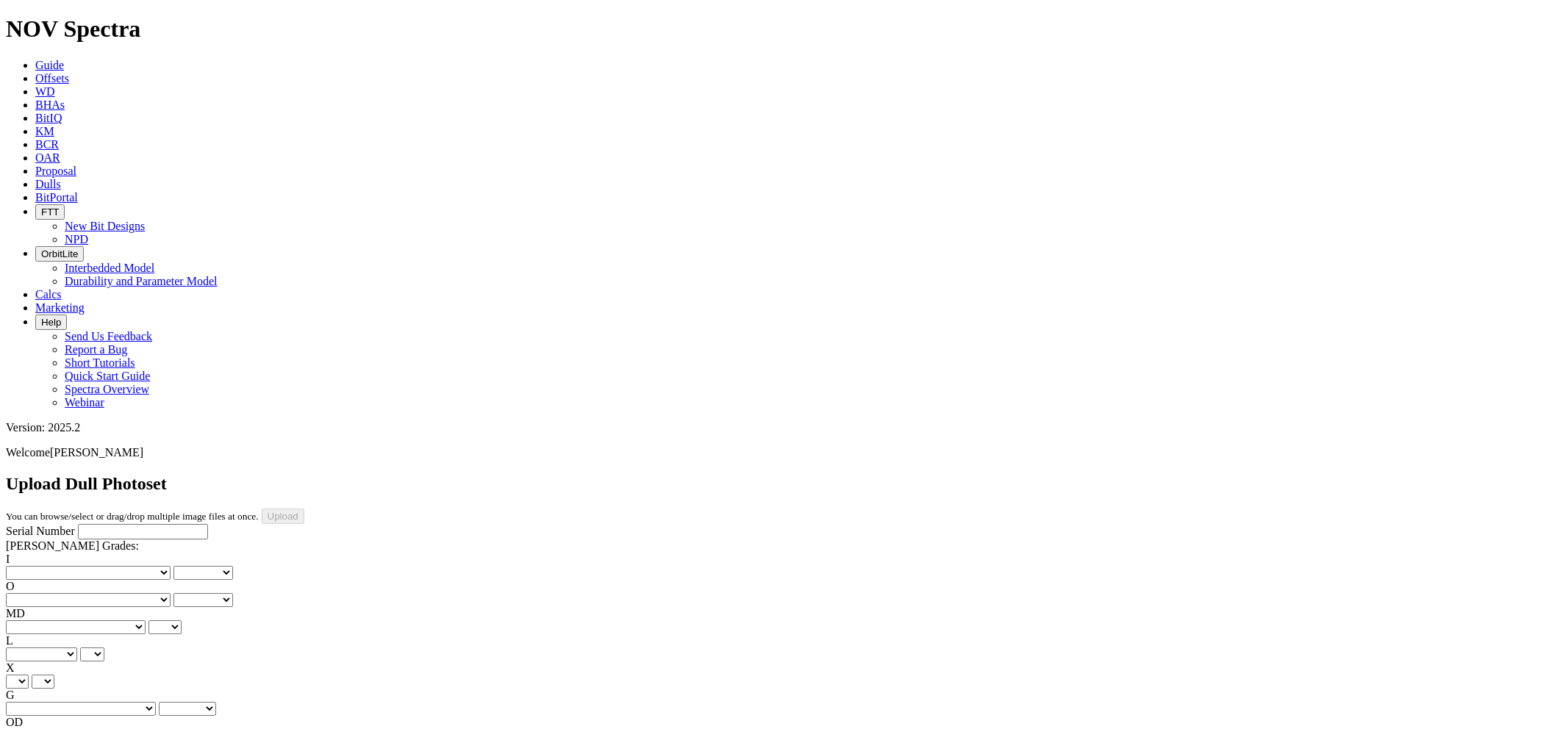
click at [94, 524] on input "Serial Number" at bounding box center [143, 531] width 130 height 16
paste input "S318192"
type input "S318192"
click at [78, 566] on select "No lost, worn or damaged cutters 0 1 2 3 4 5 6 7 8 No diamond table left on any…" at bounding box center [88, 573] width 165 height 14
select select "number:1"
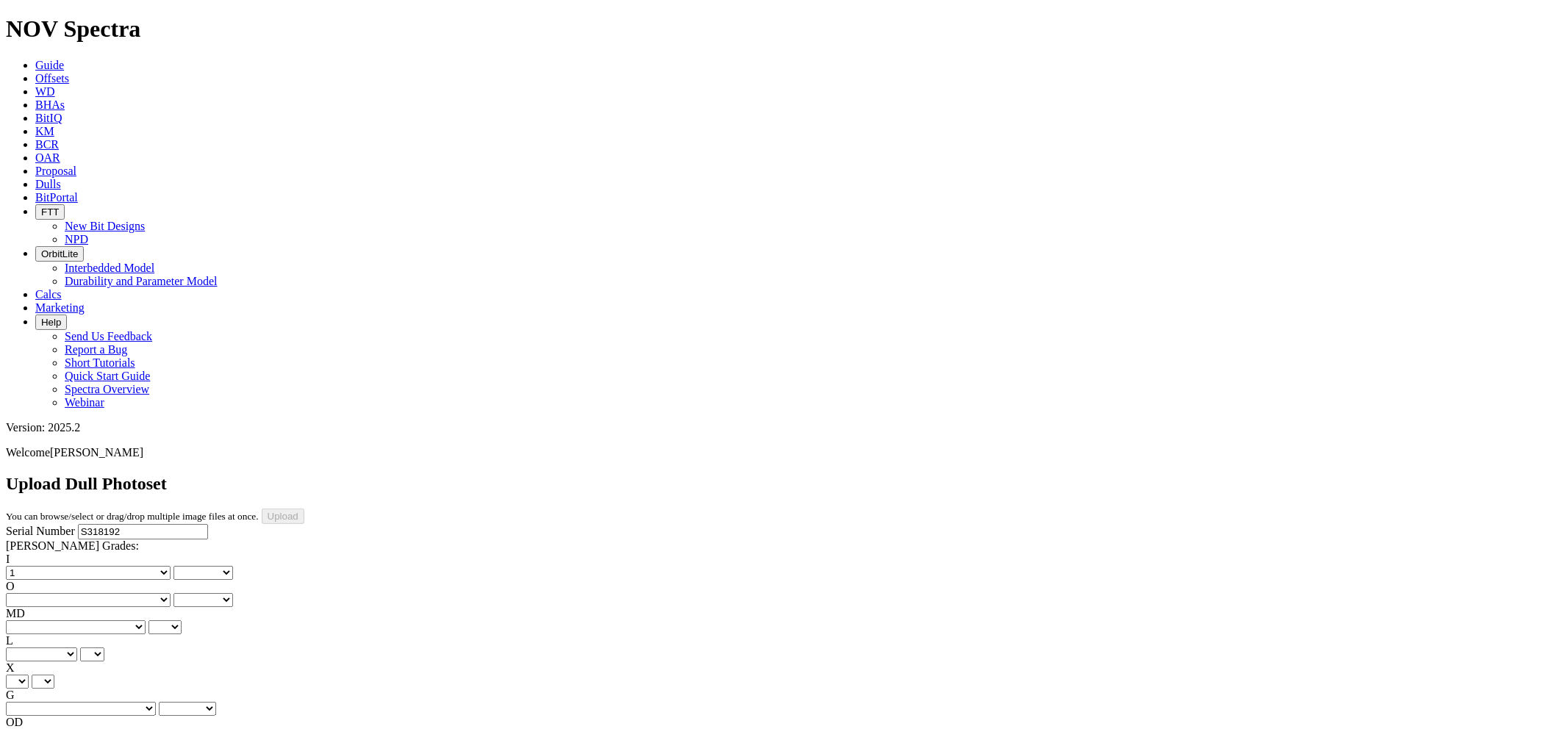
click at [30, 566] on select "No lost, worn or damaged cutters 0 1 2 3 4 5 6 7 8 No diamond table left on any…" at bounding box center [88, 573] width 165 height 14
select select "number:1"
click at [153, 594] on select "No lost, worn or damaged cutters 0 1 2 3 4 5 6 7 8 No diamond table left on any…" at bounding box center [88, 600] width 165 height 14
select select "number:1"
click at [104, 594] on select "No lost, worn or damaged cutters 0 1 2 3 4 5 6 7 8 No diamond table left on any…" at bounding box center [88, 600] width 165 height 14
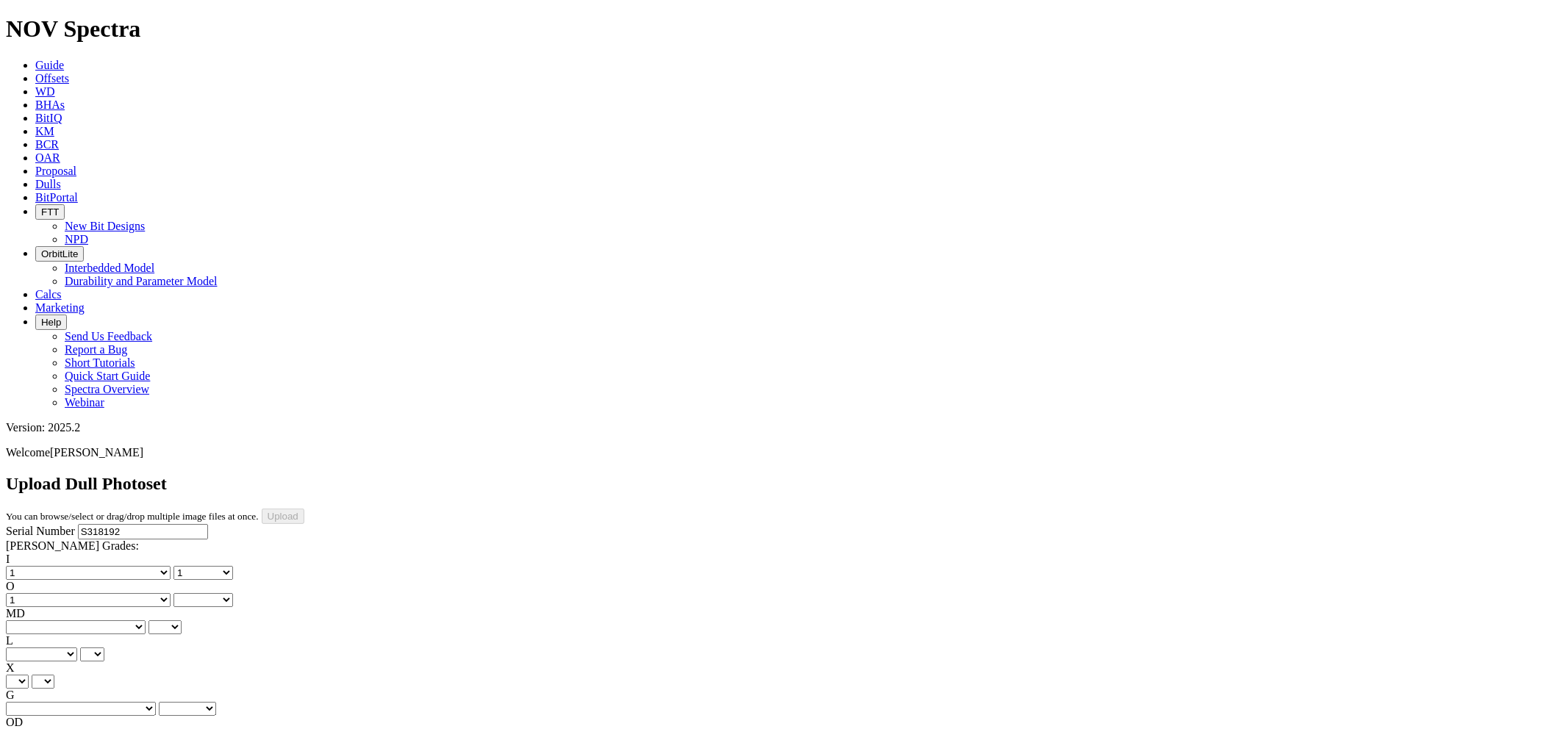
select select "number:1"
click at [81, 620] on select "BF - Bond Failure BT - Broken Teeth/Cutters BU - Balled Up Bit CR - Cored CT - …" at bounding box center [75, 627] width 140 height 14
select select "string:WT"
click at [30, 620] on select "BF - Bond Failure BT - Broken Teeth/Cutters BU - Balled Up Bit CR - Cored CT - …" at bounding box center [75, 627] width 140 height 14
select select "string:WT"
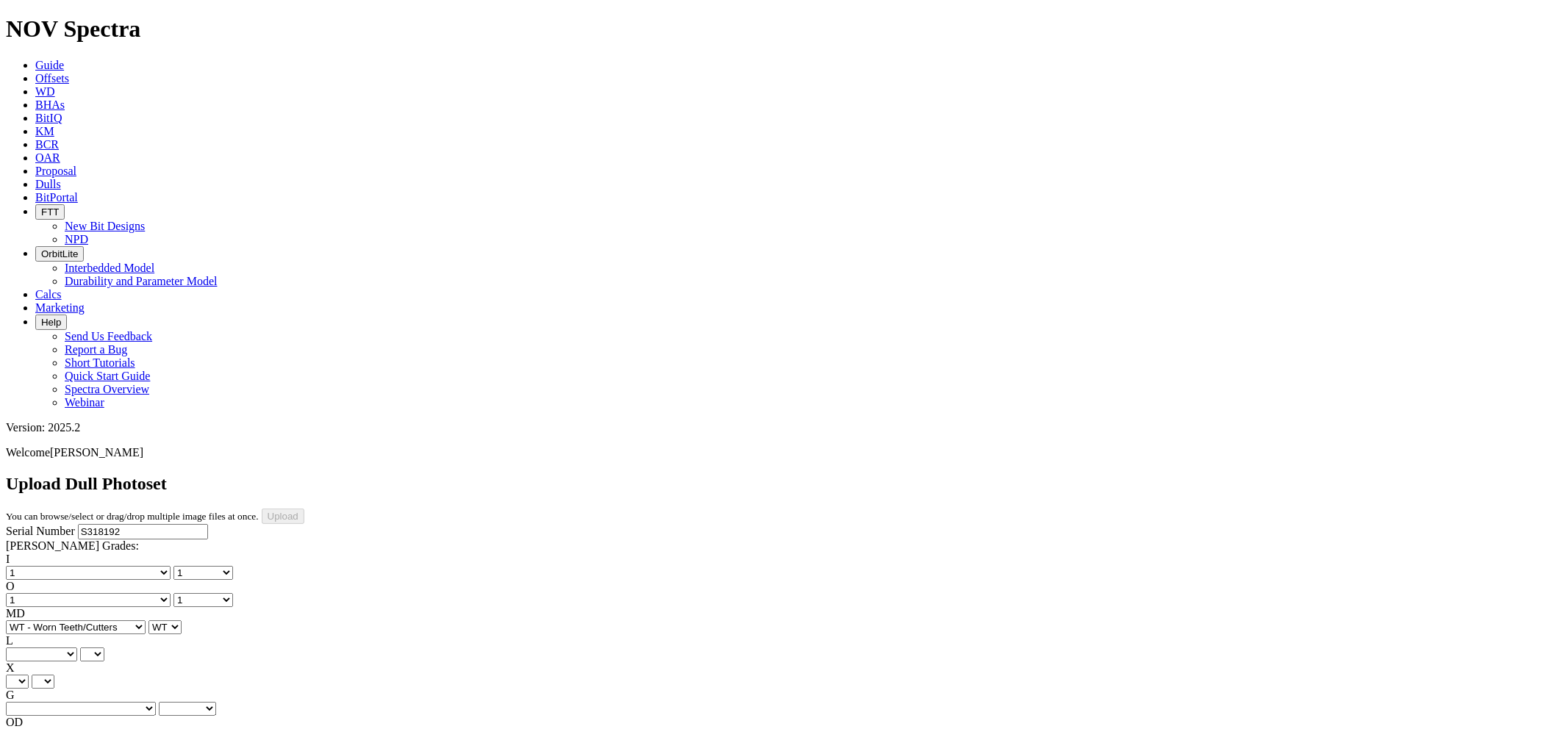
click at [77, 648] on select "A - All C - Cone G - Gauge N - Nose S - Shoulder T - Taper" at bounding box center [41, 654] width 71 height 14
select select "string:A"
click at [77, 648] on select "A - All C - Cone G - Gauge N - Nose S - Shoulder T - Taper" at bounding box center [41, 654] width 71 height 14
select select "string:A"
click at [29, 675] on select "X" at bounding box center [17, 682] width 23 height 14
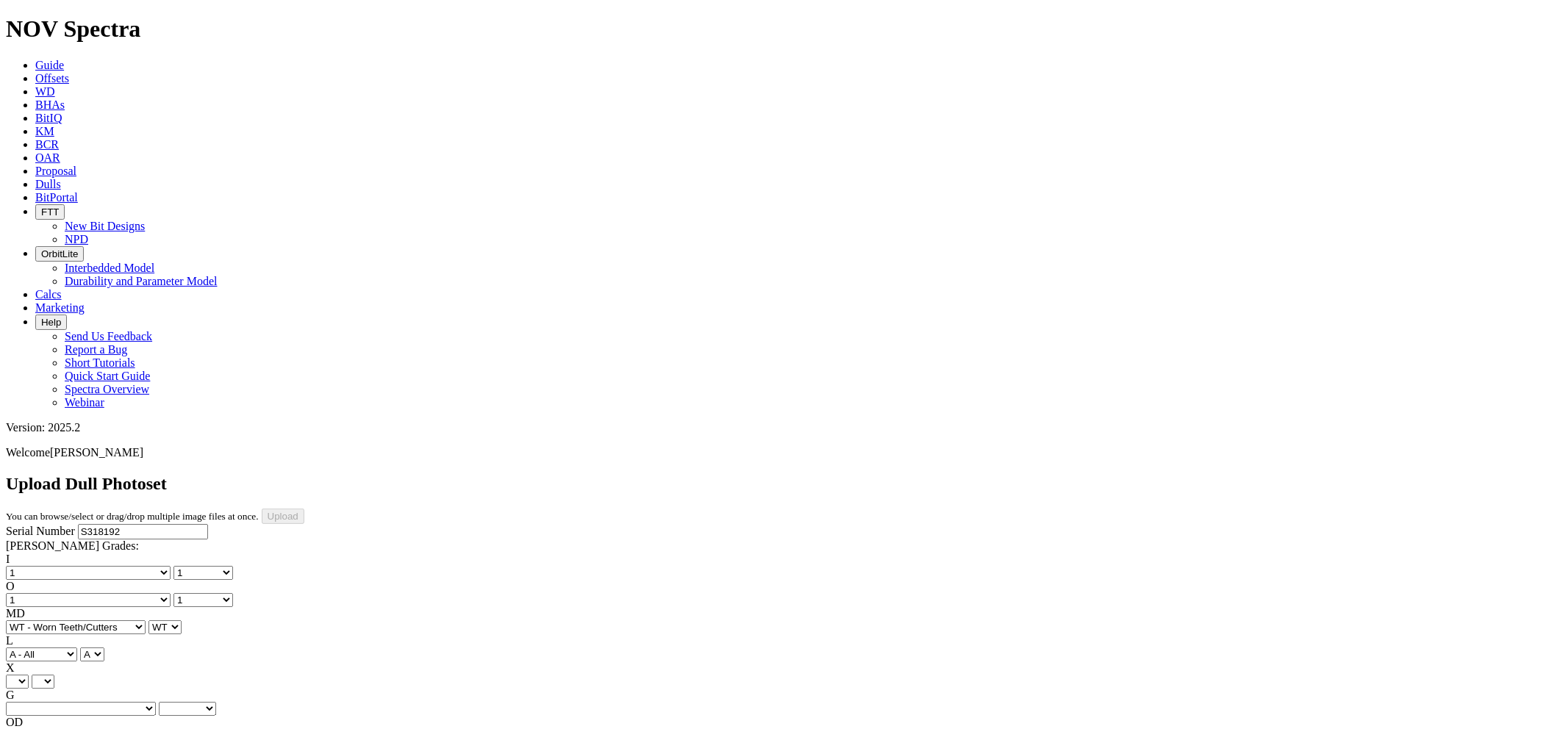
select select "string:X"
click at [29, 675] on select "X" at bounding box center [17, 682] width 23 height 14
select select "string:X"
click at [156, 702] on select "Unknown I - In Gauge 1 - 1/16 in Undergauge" 2 - 2/16 in Undergauge = ⅛ in" 8 -…" at bounding box center [81, 709] width 150 height 14
select select "string:I"
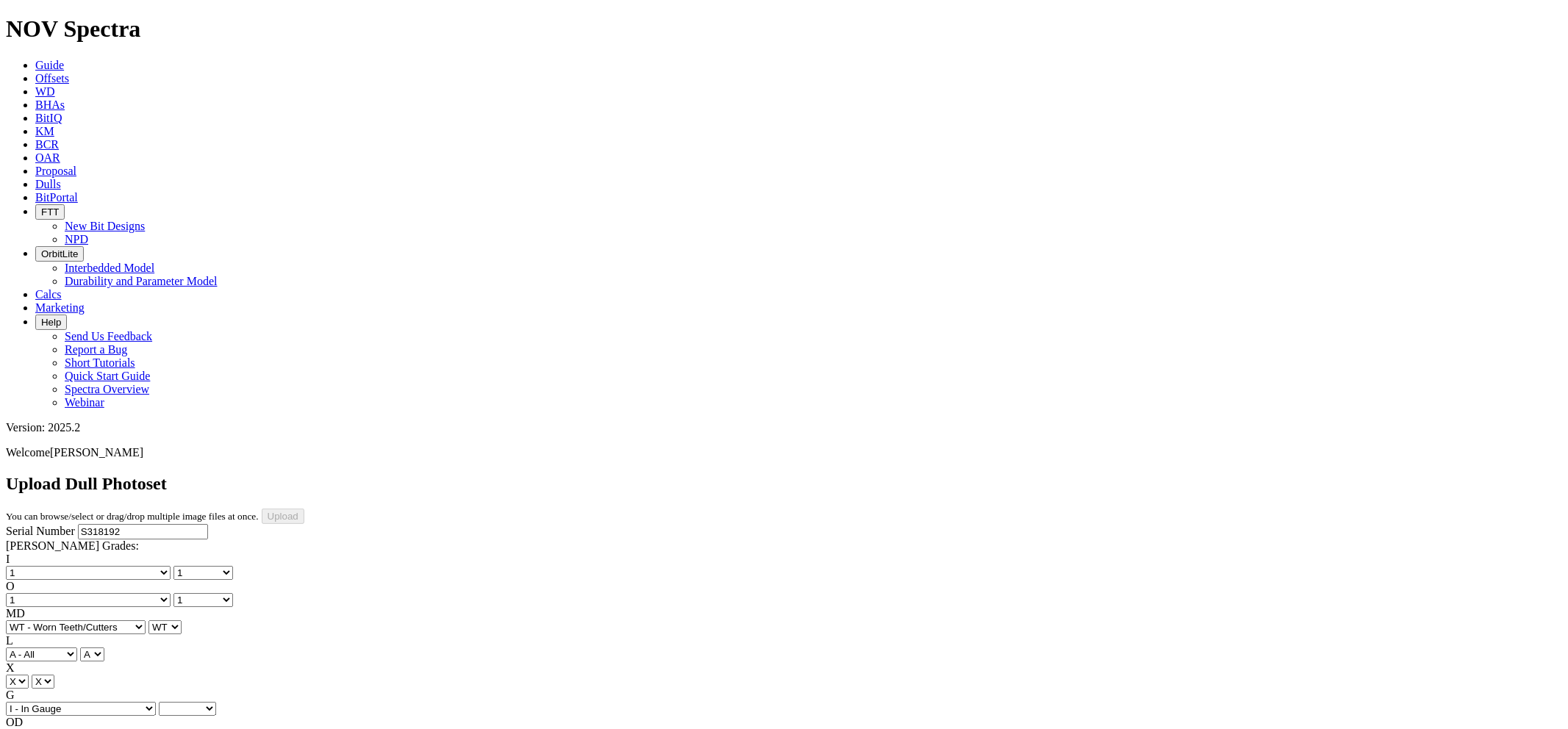
click at [104, 702] on select "Unknown I - In Gauge 1 - 1/16 in Undergauge" 2 - 2/16 in Undergauge = ⅛ in" 8 -…" at bounding box center [81, 709] width 150 height 14
select select "string:I"
click at [84, 728] on select "BF - Bond Failure BT - Broken Teeth/Cutters BU - Balled Up Bit CR - Cored CT - …" at bounding box center [75, 736] width 140 height 14
select select "string:CT"
click at [30, 728] on select "BF - Bond Failure BT - Broken Teeth/Cutters BU - Balled Up Bit CR - Cored CT - …" at bounding box center [75, 736] width 140 height 14
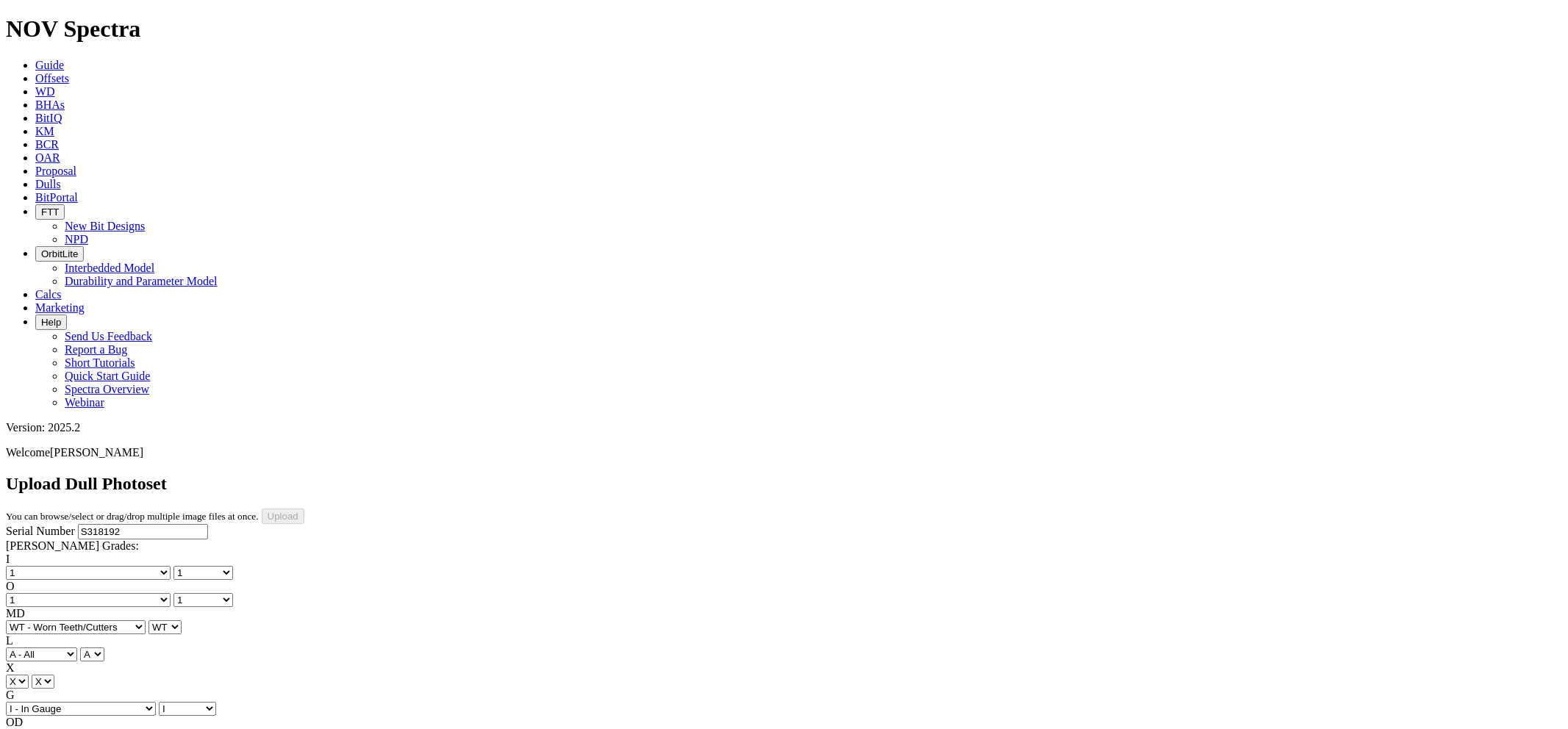
select select "string:CT"
select select "string:TD"
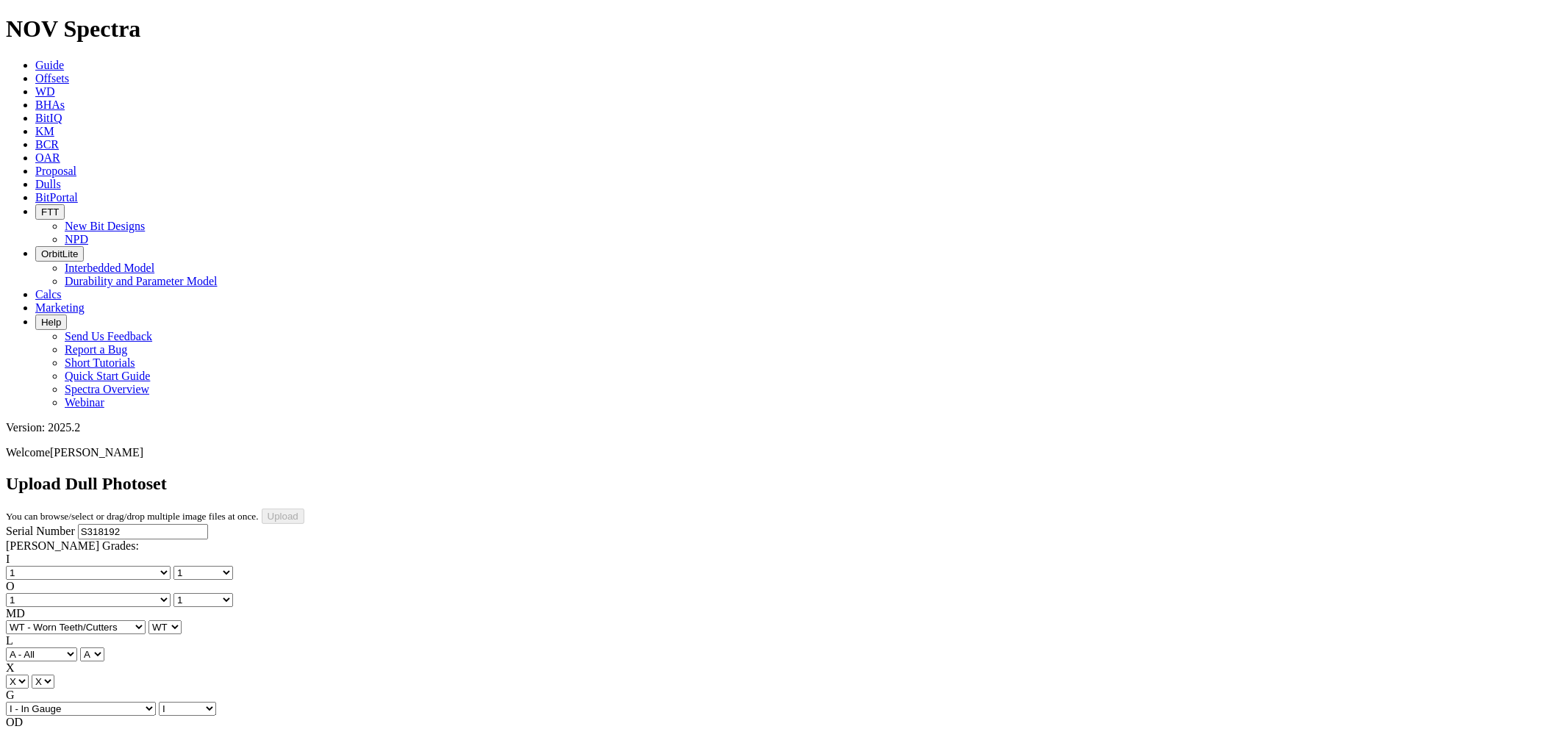
type input "[DATE]"
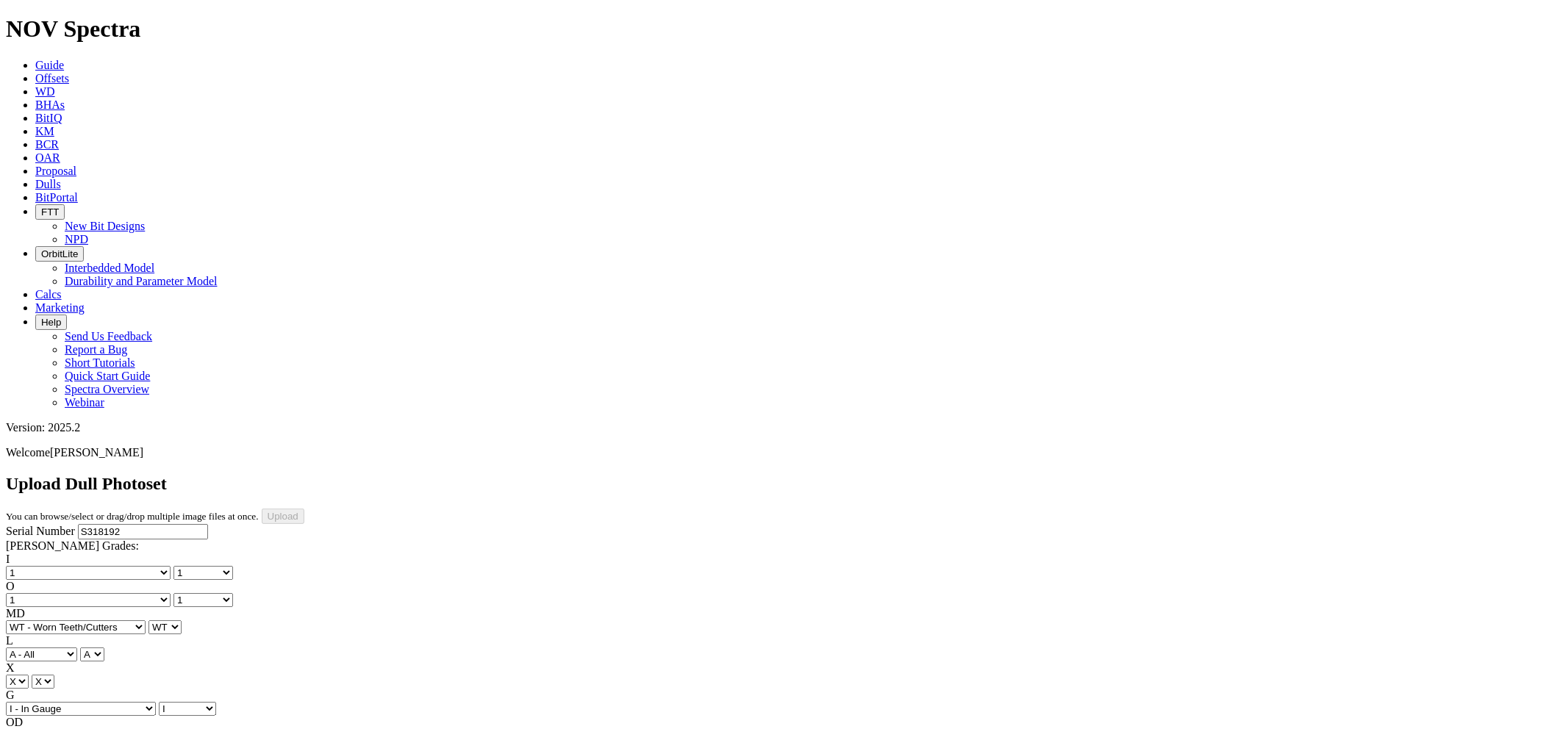
drag, startPoint x: 355, startPoint y: 490, endPoint x: 349, endPoint y: 467, distance: 23.8
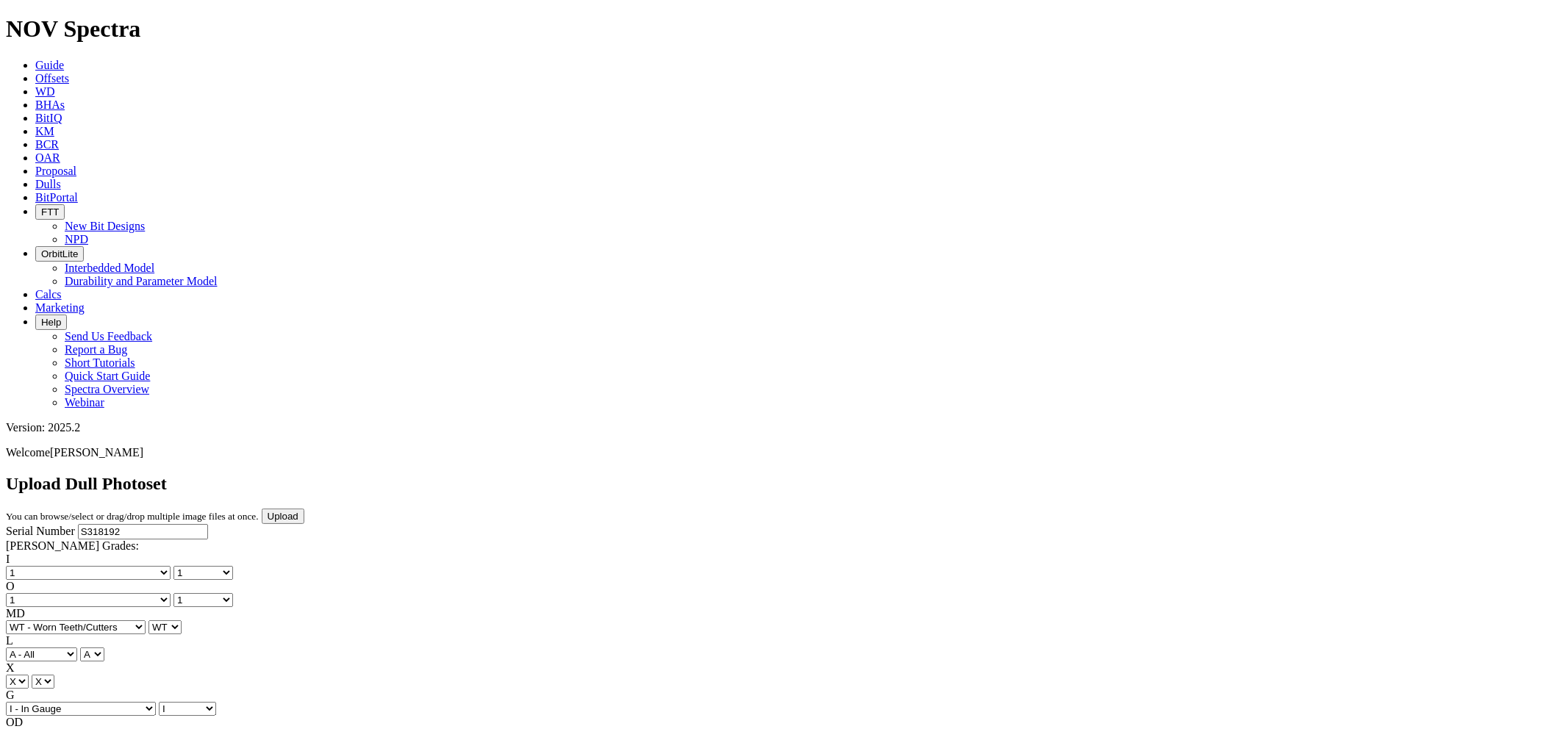
click at [304, 508] on input "Upload" at bounding box center [283, 516] width 43 height 16
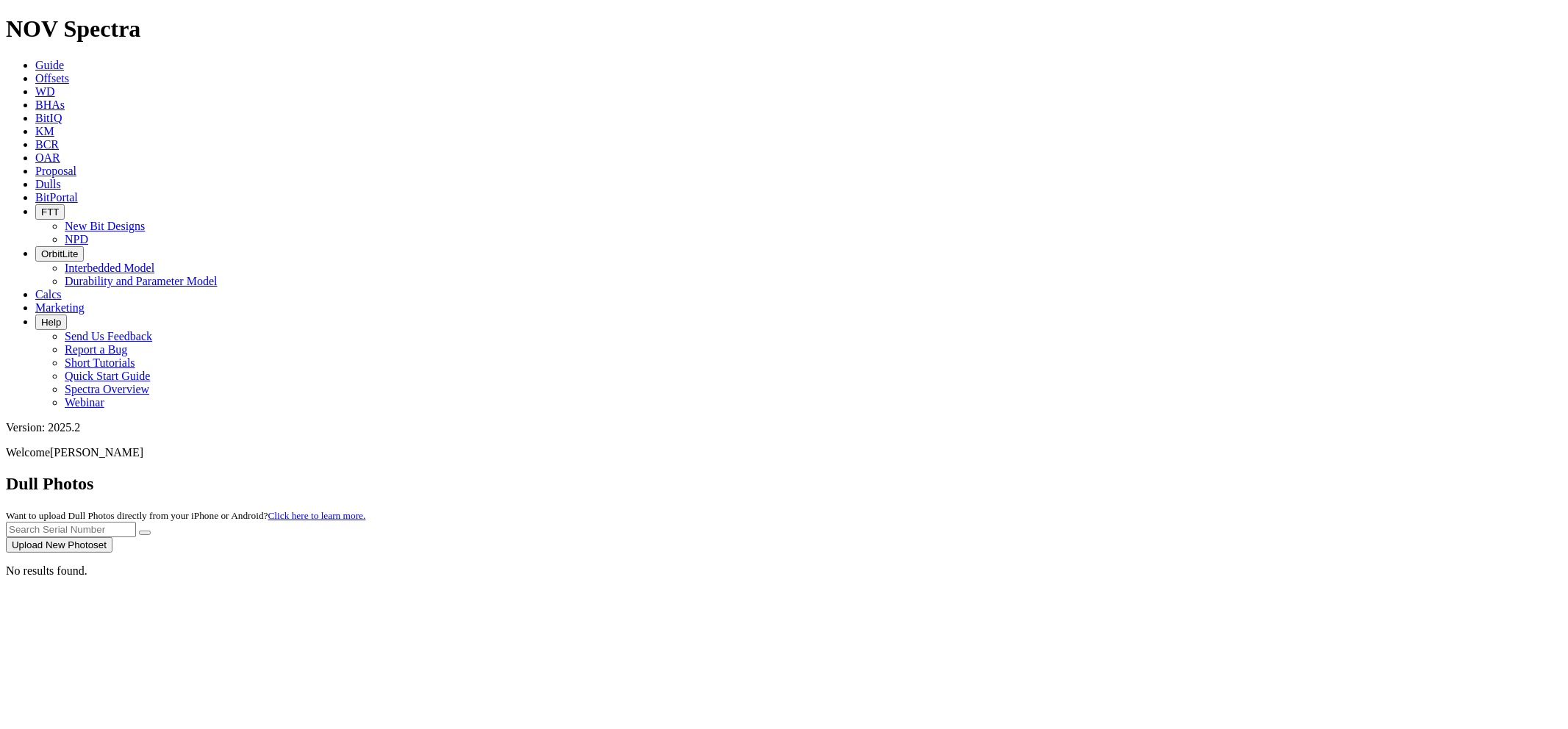
paste input "S318192"
type input "S318192"
click at [151, 531] on button "submit" at bounding box center [145, 533] width 12 height 4
